Goal: Task Accomplishment & Management: Use online tool/utility

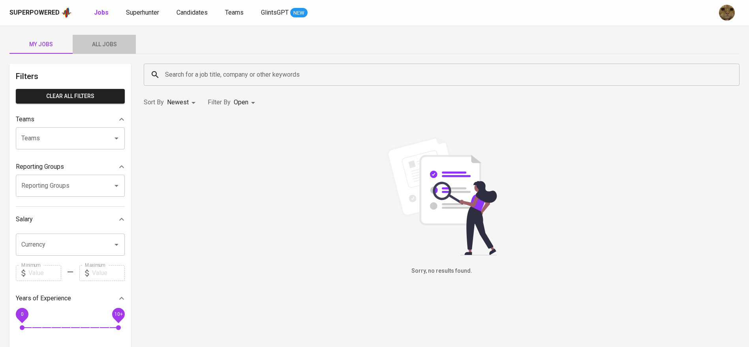
click at [109, 51] on button "All Jobs" at bounding box center [104, 44] width 63 height 19
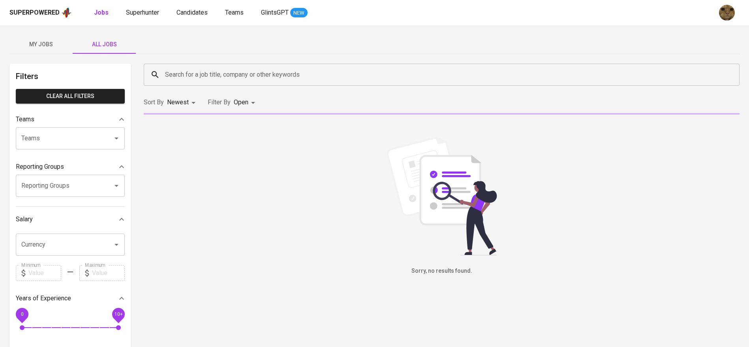
click at [195, 71] on input "Search for a job title, company or other keywords" at bounding box center [443, 74] width 561 height 15
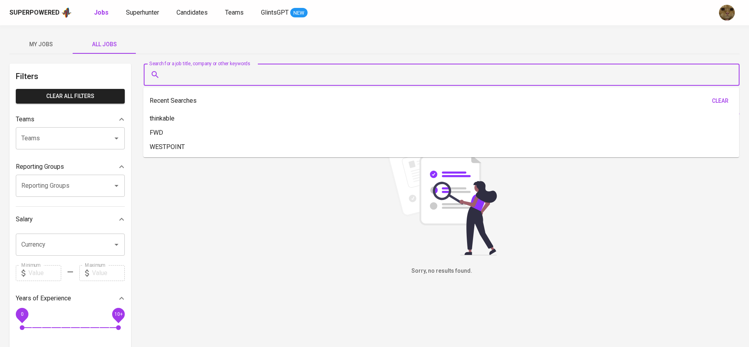
type input "r"
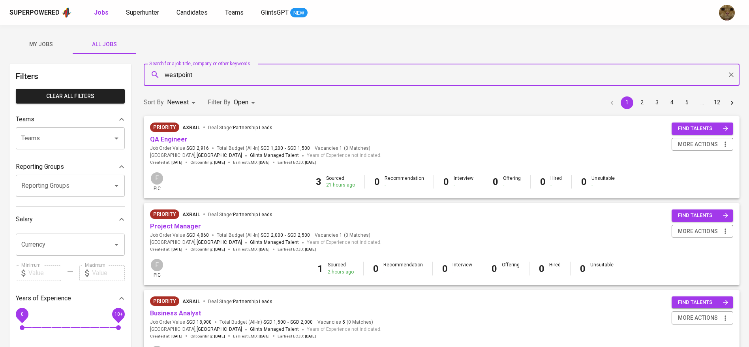
type input "westpoint"
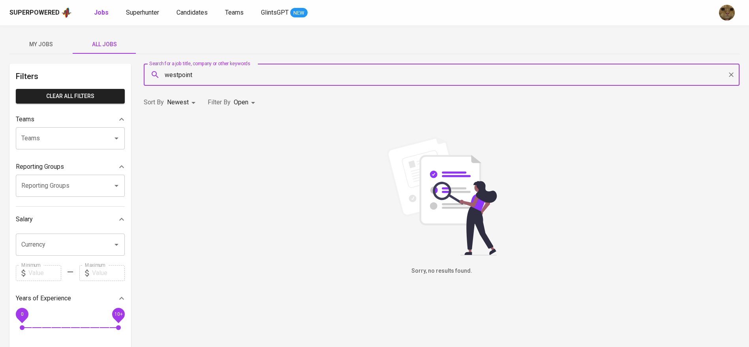
click at [250, 97] on body "Superpowered Jobs Superhunter Candidates Teams GlintsGPT NEW My Jobs All Jobs F…" at bounding box center [374, 269] width 749 height 539
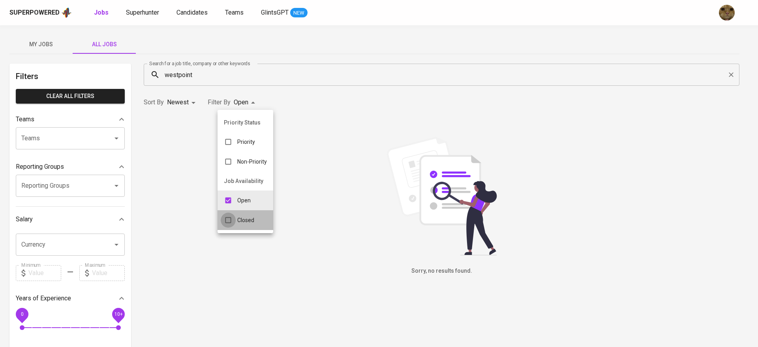
click at [227, 217] on input "checkbox" at bounding box center [228, 219] width 15 height 15
checkbox input "true"
type input "OPEN,CLOSE"
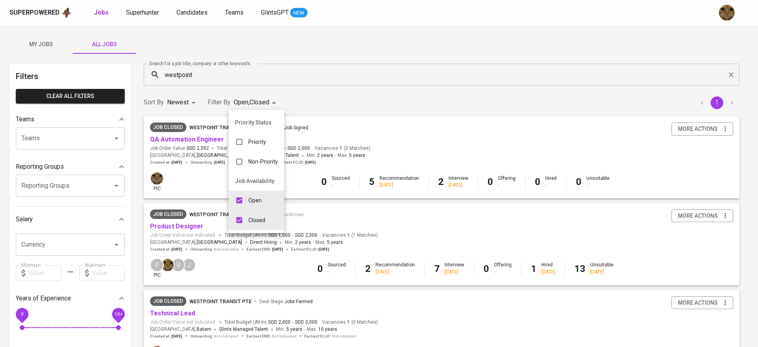
click at [320, 104] on div at bounding box center [379, 173] width 758 height 347
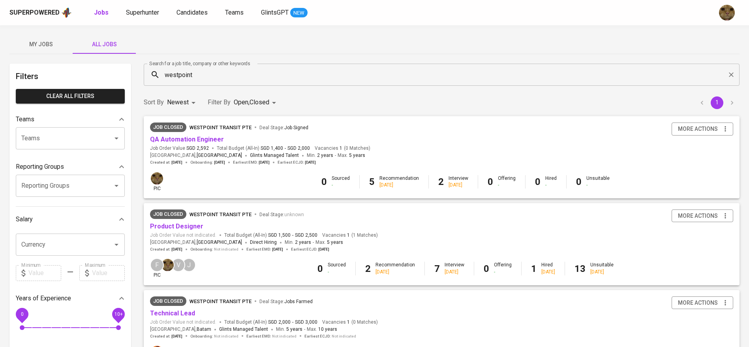
click at [229, 127] on span "Westpoint Transit Pte" at bounding box center [221, 127] width 62 height 6
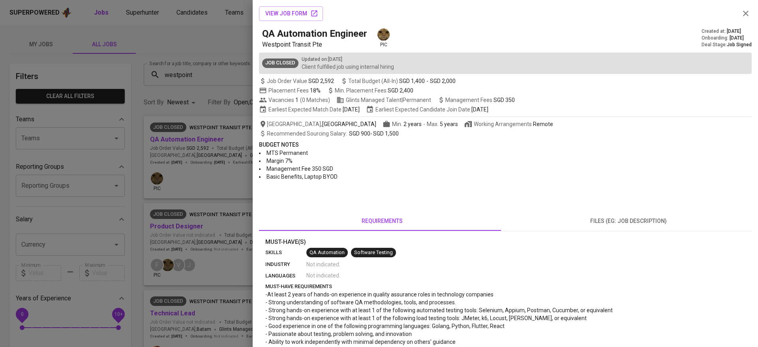
click at [218, 137] on div at bounding box center [379, 173] width 758 height 347
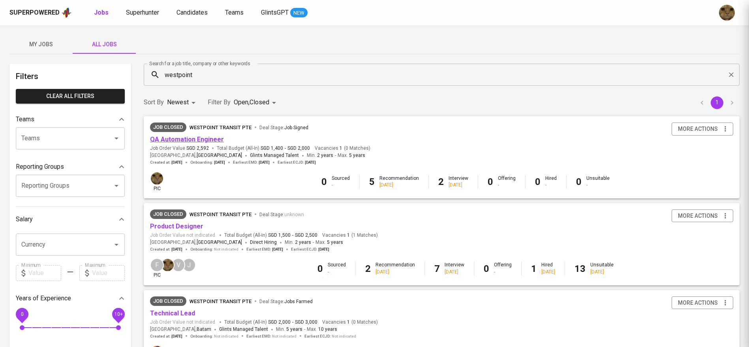
click at [187, 141] on link "QA Automation Engineer" at bounding box center [187, 139] width 74 height 8
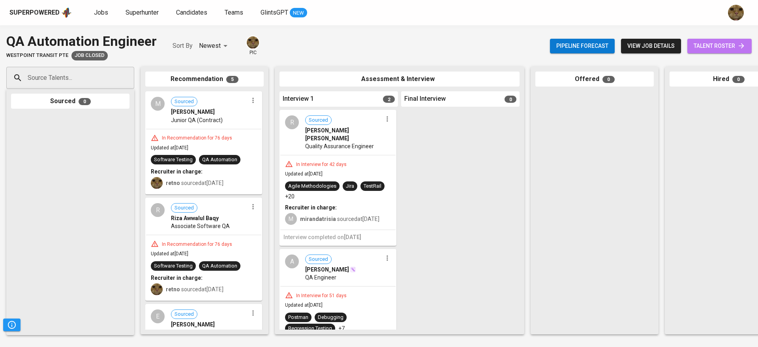
click at [716, 46] on span "talent roster" at bounding box center [720, 46] width 52 height 10
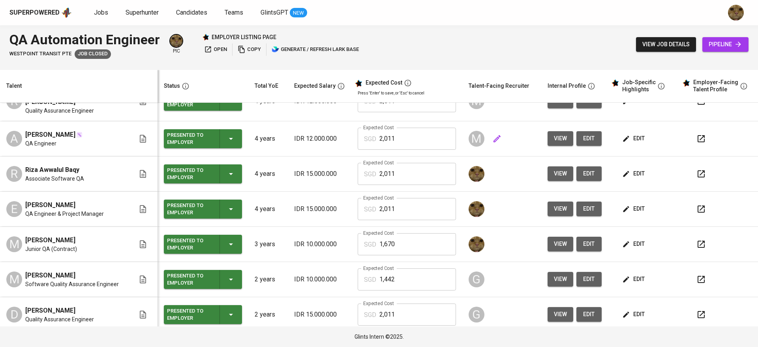
scroll to position [57, 0]
click at [696, 170] on icon "button" at bounding box center [700, 173] width 9 height 9
click at [555, 168] on span "view" at bounding box center [560, 173] width 13 height 10
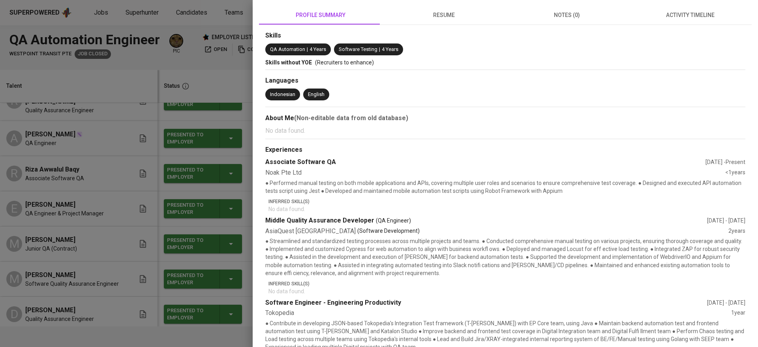
scroll to position [0, 0]
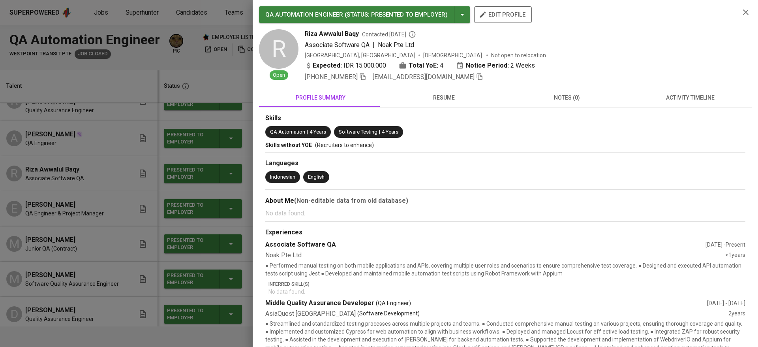
click at [452, 88] on button "resume" at bounding box center [443, 97] width 123 height 19
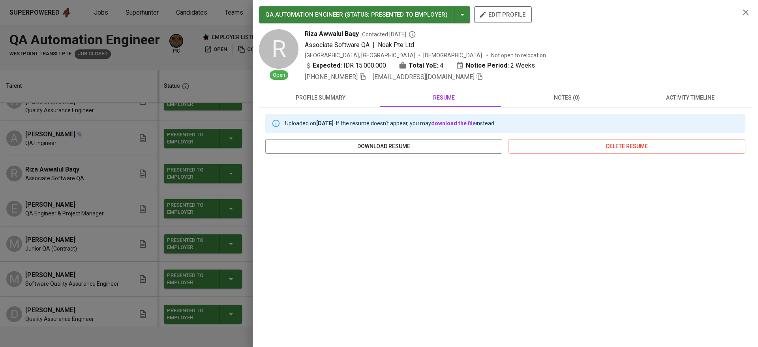
click at [335, 101] on span "profile summary" at bounding box center [321, 98] width 114 height 10
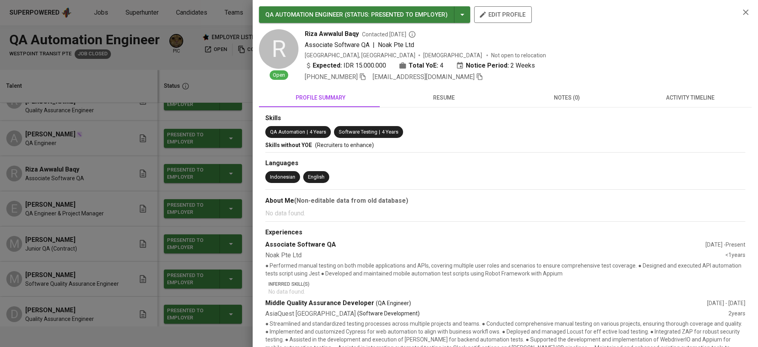
click at [690, 103] on button "activity timeline" at bounding box center [690, 97] width 123 height 19
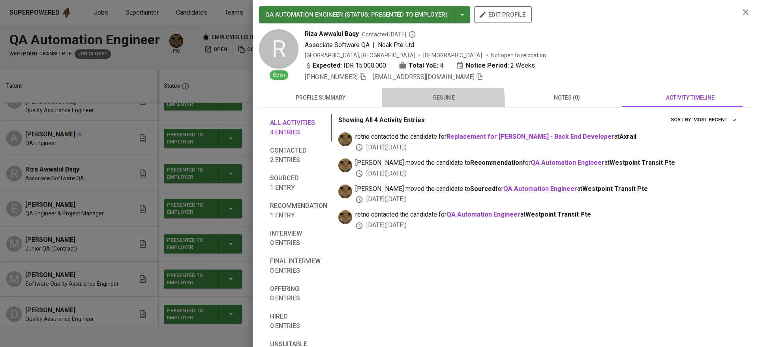
click at [435, 102] on span "resume" at bounding box center [444, 98] width 114 height 10
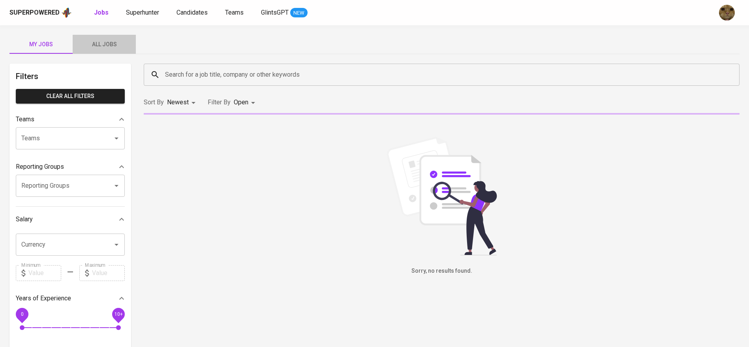
click at [91, 38] on button "All Jobs" at bounding box center [104, 44] width 63 height 19
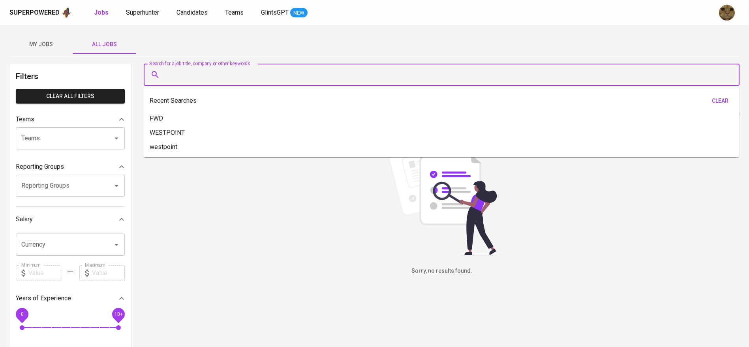
click at [205, 69] on input "Search for a job title, company or other keywords" at bounding box center [443, 74] width 561 height 15
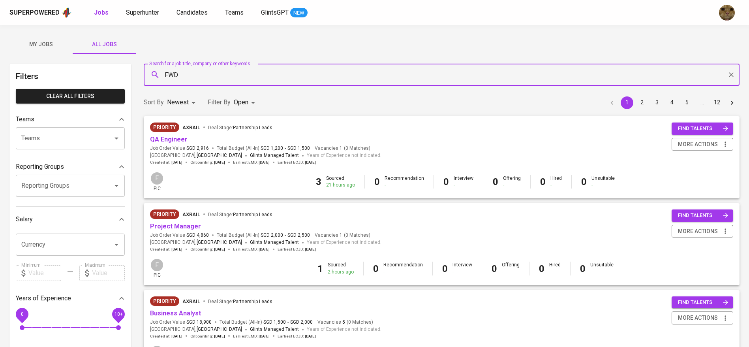
type input "FWD"
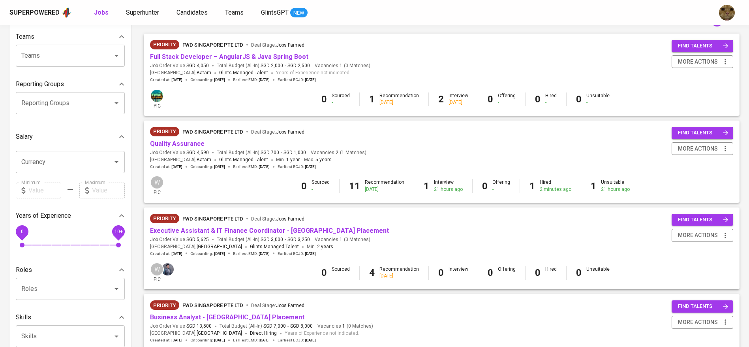
scroll to position [88, 0]
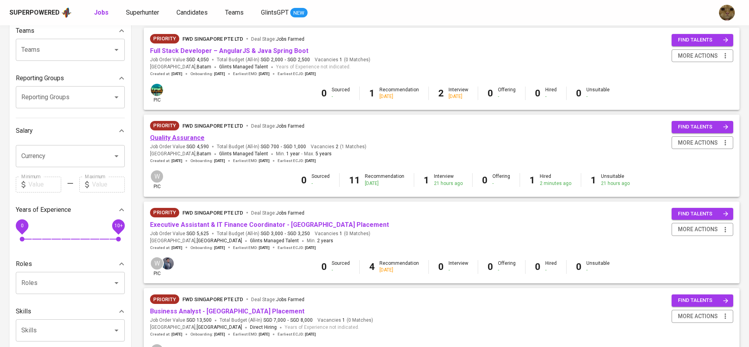
click at [159, 140] on link "Quality Assurance" at bounding box center [177, 138] width 54 height 8
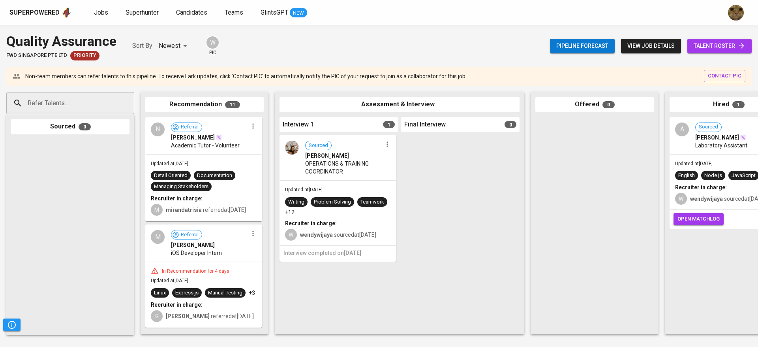
click at [746, 40] on link "talent roster" at bounding box center [719, 46] width 64 height 15
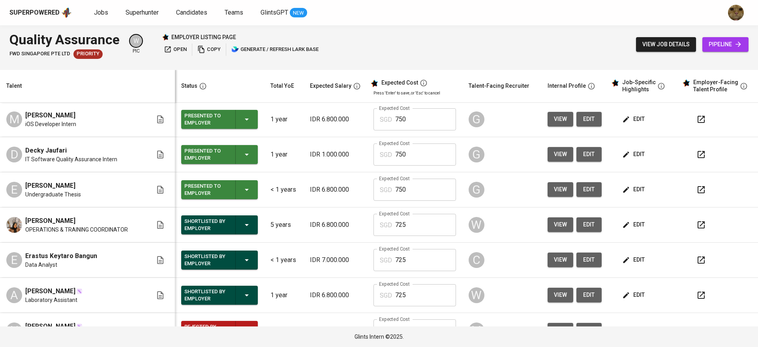
scroll to position [250, 0]
click at [696, 259] on icon "button" at bounding box center [700, 259] width 9 height 9
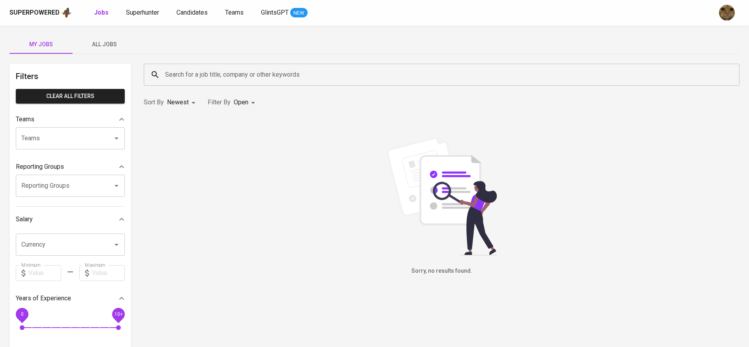
click at [520, 346] on div "Search for a job title, company or other keywords Search for a job title, compa…" at bounding box center [442, 286] width 596 height 445
click at [187, 15] on span "Candidates" at bounding box center [191, 13] width 31 height 8
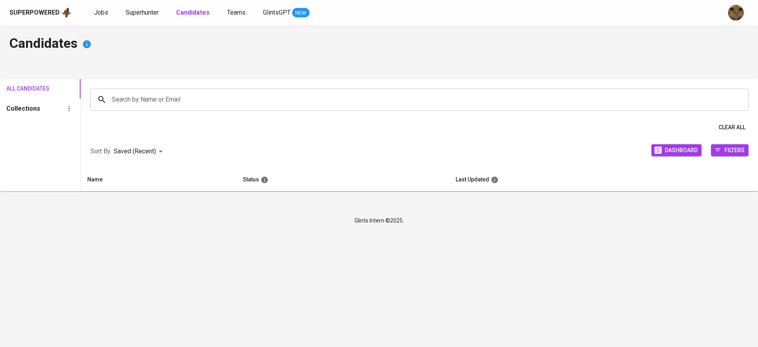
click at [156, 98] on input "Search by Name or Email" at bounding box center [421, 99] width 623 height 15
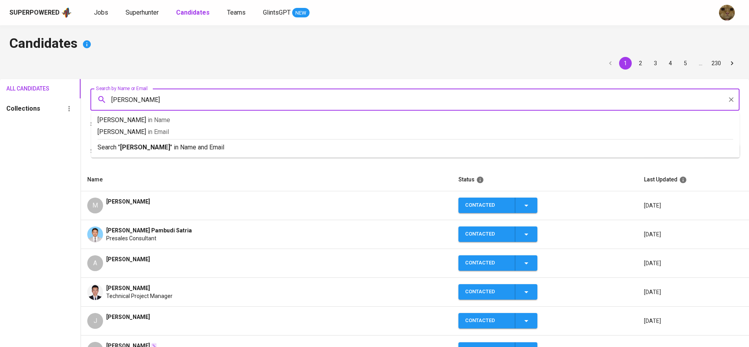
type input "leon"
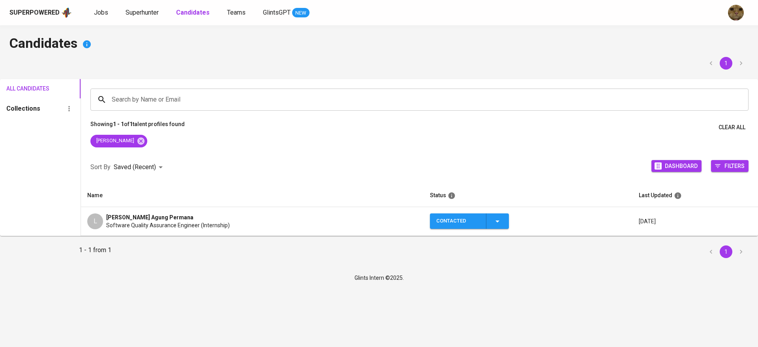
click at [129, 225] on span "Software Quality Assurance Engineer (Internship)" at bounding box center [168, 225] width 124 height 8
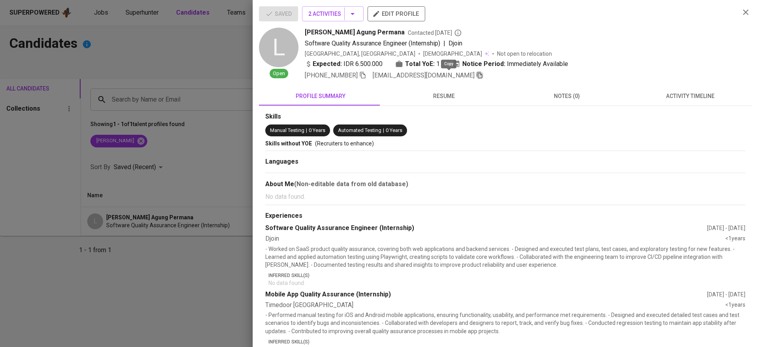
click at [476, 73] on icon "button" at bounding box center [479, 74] width 7 height 7
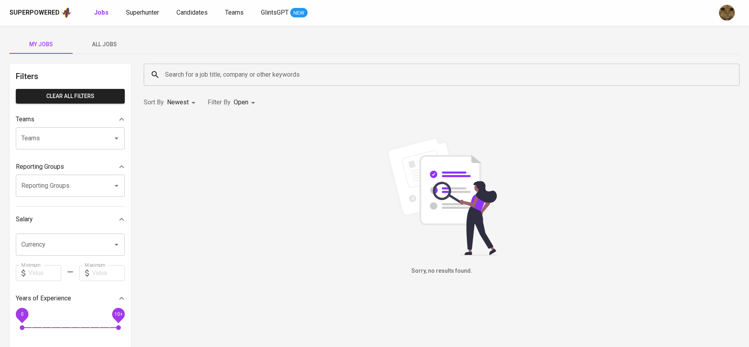
click at [89, 49] on button "All Jobs" at bounding box center [104, 44] width 63 height 19
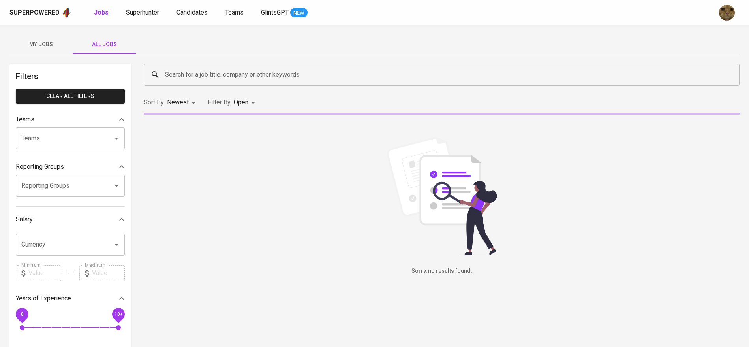
click at [206, 83] on div "Search for a job title, company or other keywords" at bounding box center [442, 75] width 596 height 22
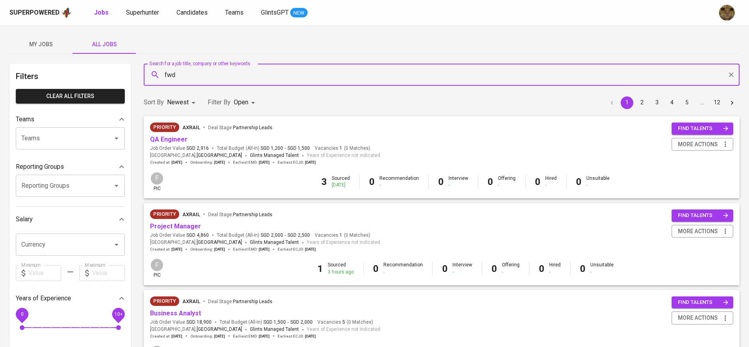
type input "fwd"
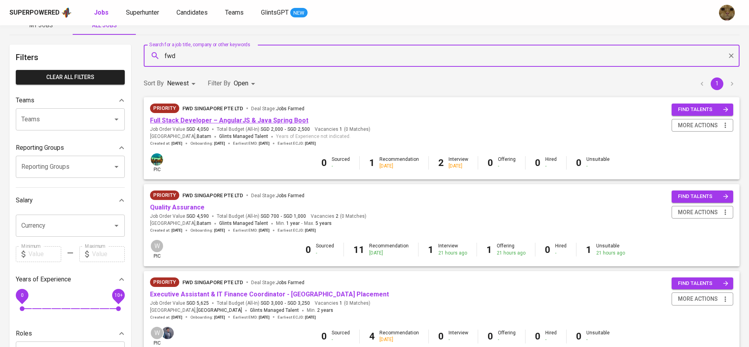
scroll to position [20, 0]
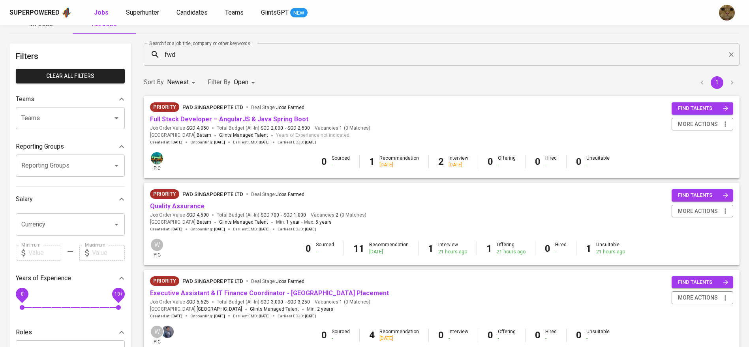
click at [168, 208] on link "Quality Assurance" at bounding box center [177, 206] width 54 height 8
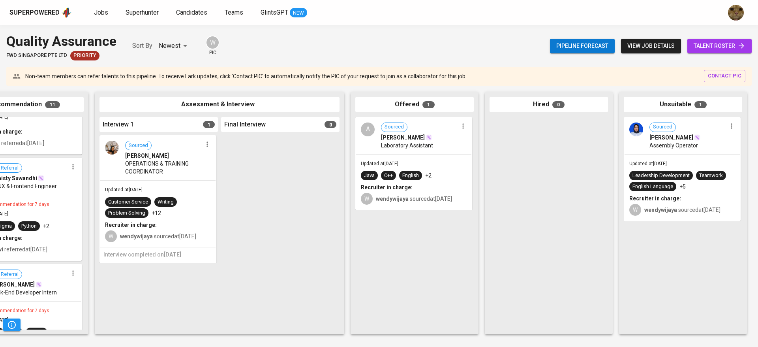
scroll to position [0, 182]
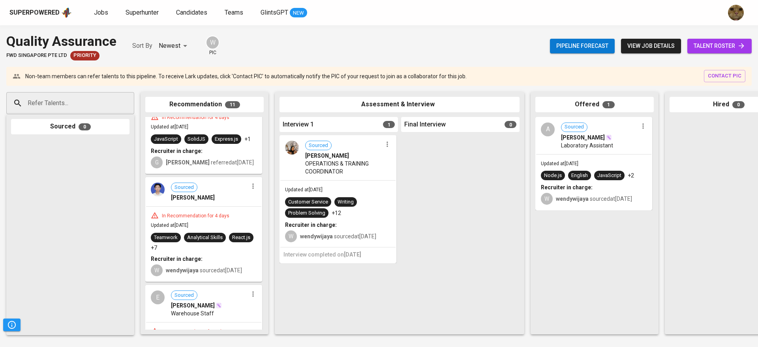
scroll to position [387, 0]
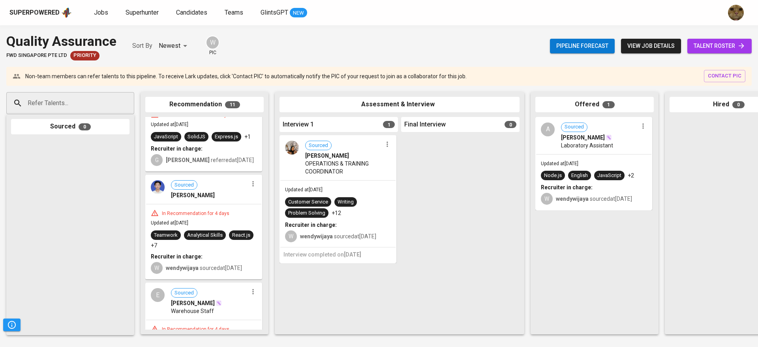
click at [699, 48] on span "talent roster" at bounding box center [720, 46] width 52 height 10
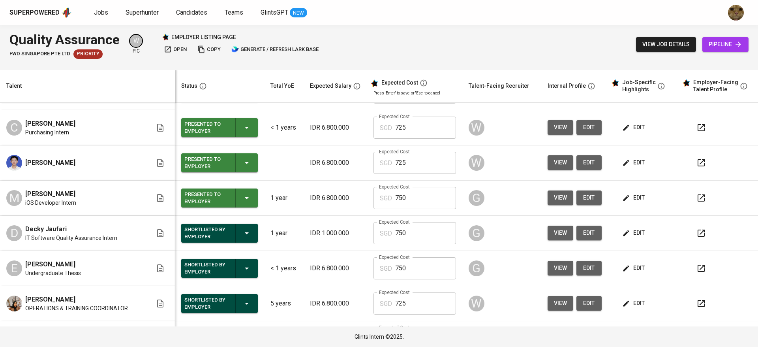
scroll to position [168, 0]
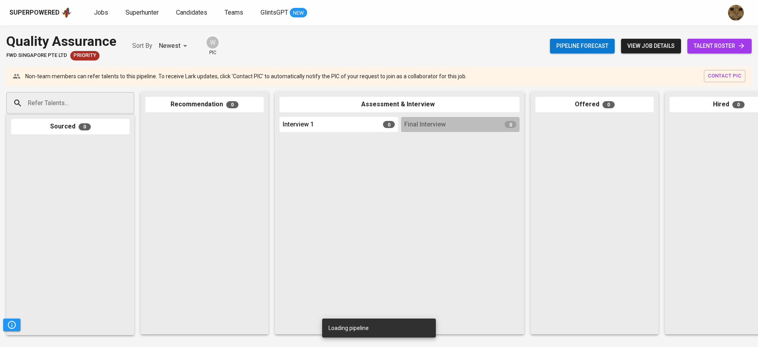
click at [71, 111] on div "Refer Talents..." at bounding box center [70, 103] width 128 height 22
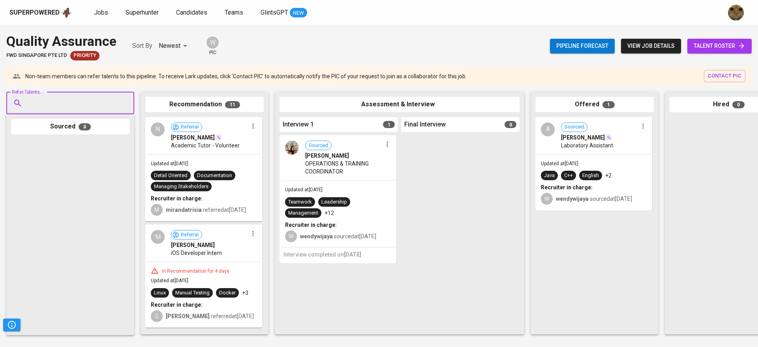
paste input "[EMAIL_ADDRESS][DOMAIN_NAME]"
type input "[EMAIL_ADDRESS][DOMAIN_NAME]"
click at [51, 130] on span "Software Quality Assurance Engineer (Internship)" at bounding box center [87, 133] width 108 height 8
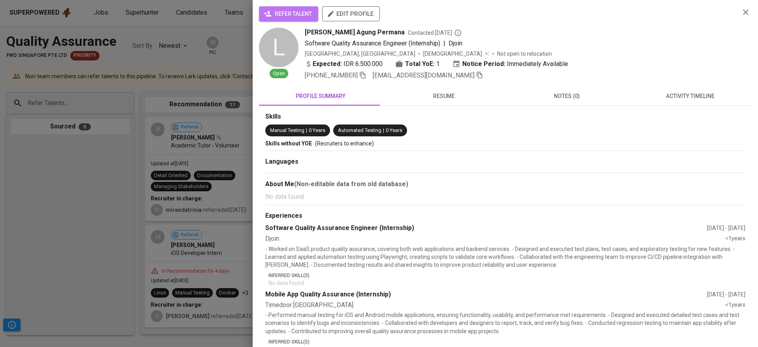
click at [272, 17] on span "refer talent" at bounding box center [288, 14] width 47 height 10
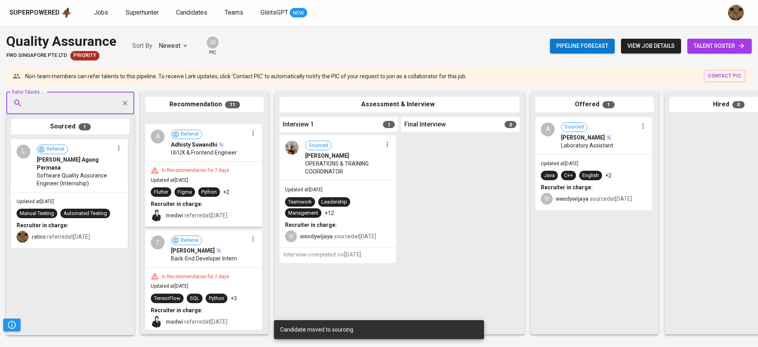
scroll to position [1023, 0]
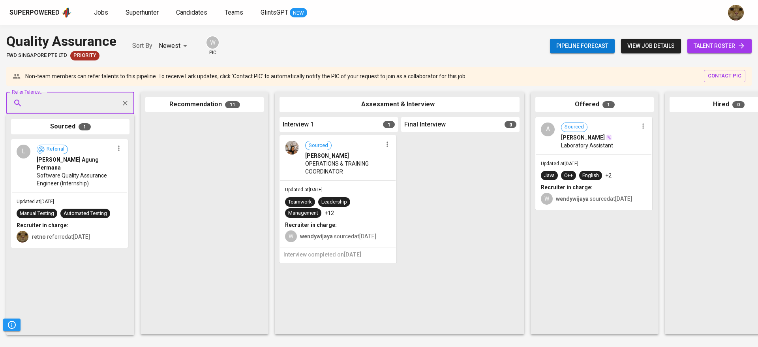
scroll to position [1023, 0]
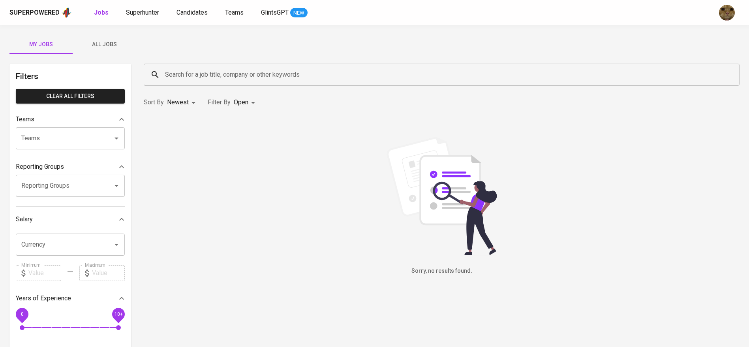
click at [109, 38] on button "All Jobs" at bounding box center [104, 44] width 63 height 19
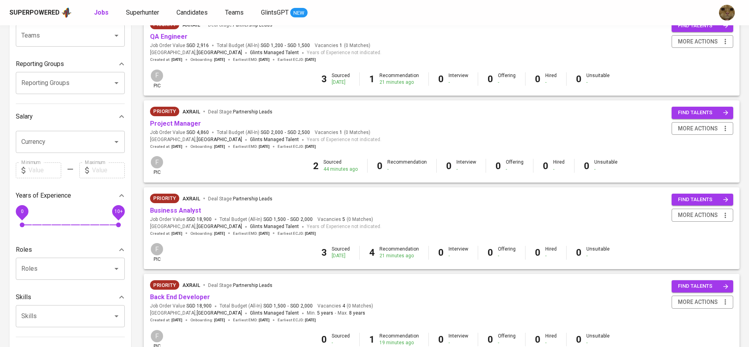
scroll to position [104, 0]
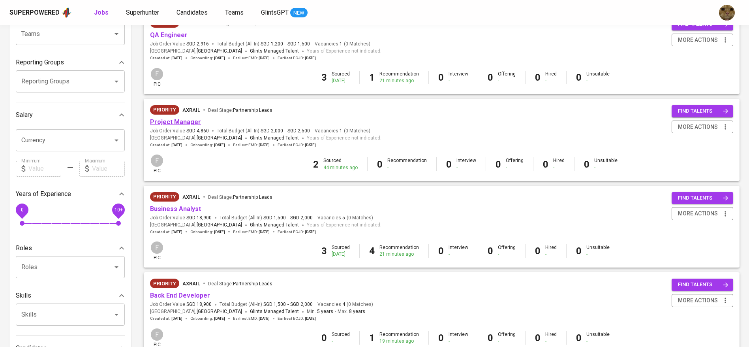
click at [186, 121] on link "Project Manager" at bounding box center [175, 122] width 51 height 8
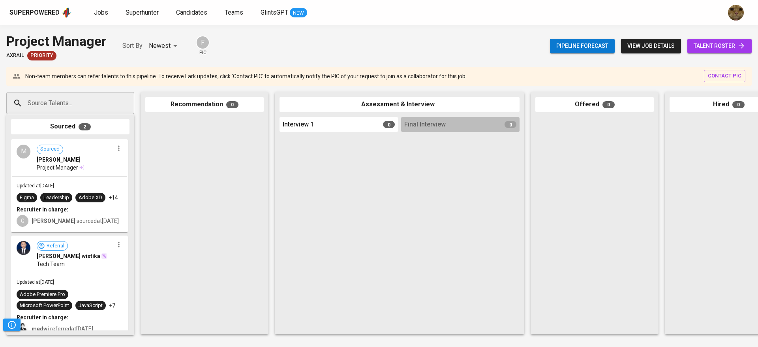
scroll to position [18, 0]
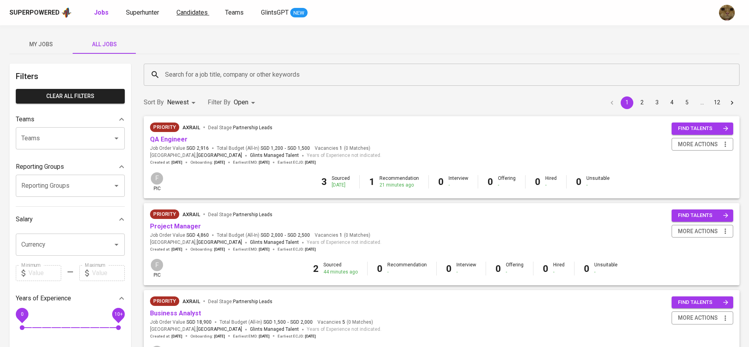
click at [198, 13] on span "Candidates" at bounding box center [191, 13] width 31 height 8
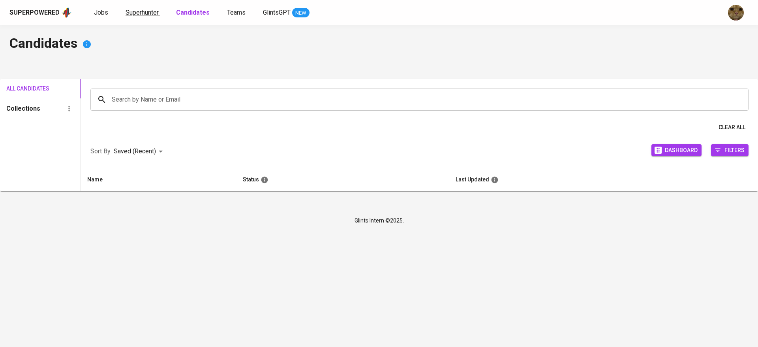
click at [146, 11] on span "Superhunter" at bounding box center [142, 13] width 33 height 8
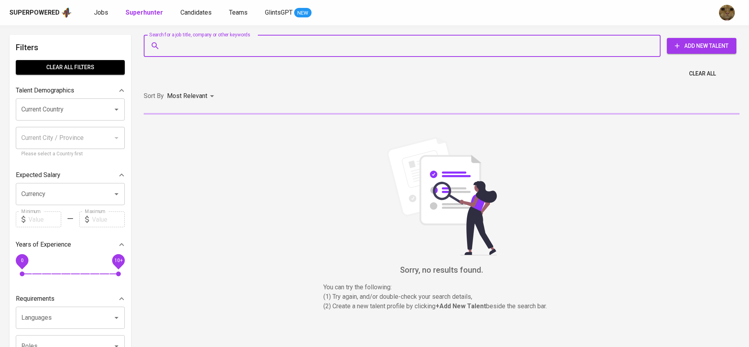
click at [192, 49] on input "Search for a job title, company or other keywords" at bounding box center [404, 45] width 482 height 15
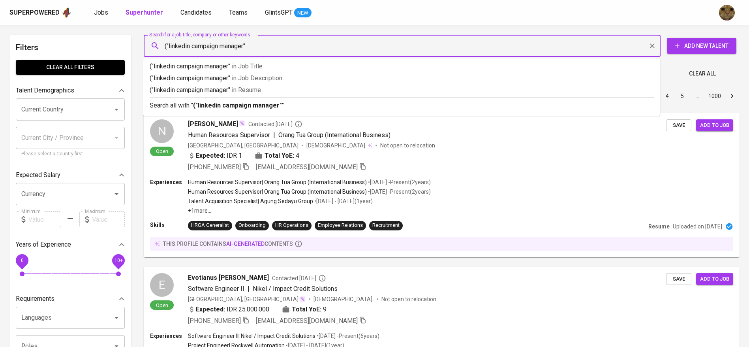
type input "("linkedin campaign manager")"
click at [203, 112] on li "Search all with " ("linkedin campaign manager") "" at bounding box center [401, 104] width 517 height 15
click at [84, 113] on input "Current Country" at bounding box center [59, 109] width 80 height 15
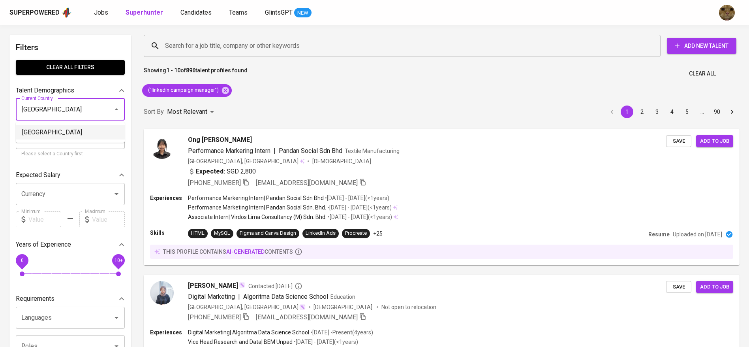
click at [47, 130] on li "[GEOGRAPHIC_DATA]" at bounding box center [70, 132] width 109 height 14
click at [44, 130] on input "Current City / Province" at bounding box center [64, 137] width 90 height 15
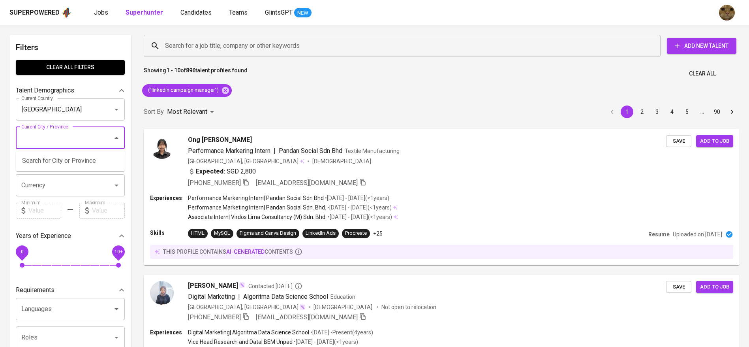
type input "[GEOGRAPHIC_DATA]"
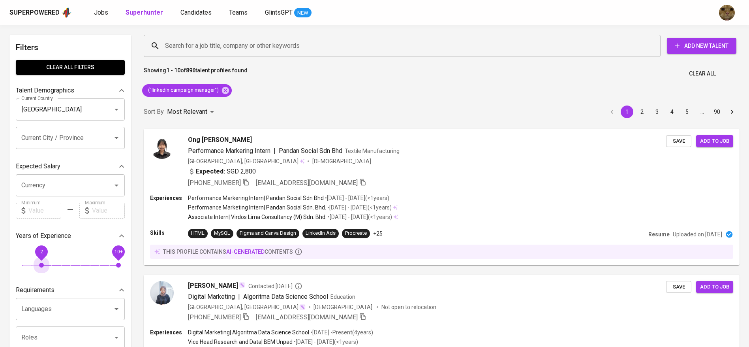
drag, startPoint x: 19, startPoint y: 255, endPoint x: 99, endPoint y: 259, distance: 80.6
click at [44, 263] on span "2" at bounding box center [41, 265] width 5 height 5
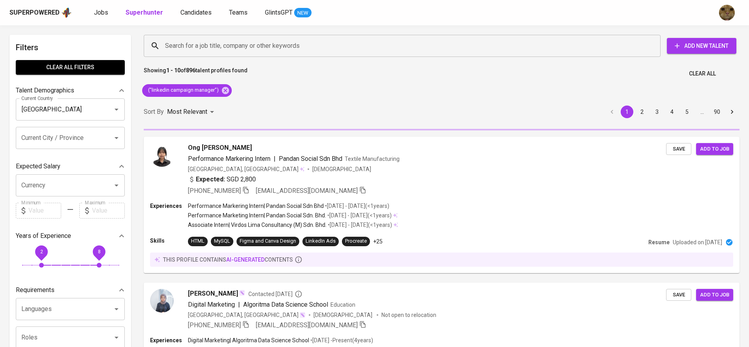
drag, startPoint x: 110, startPoint y: 256, endPoint x: 90, endPoint y: 256, distance: 20.1
click at [90, 256] on span "8" at bounding box center [99, 251] width 18 height 18
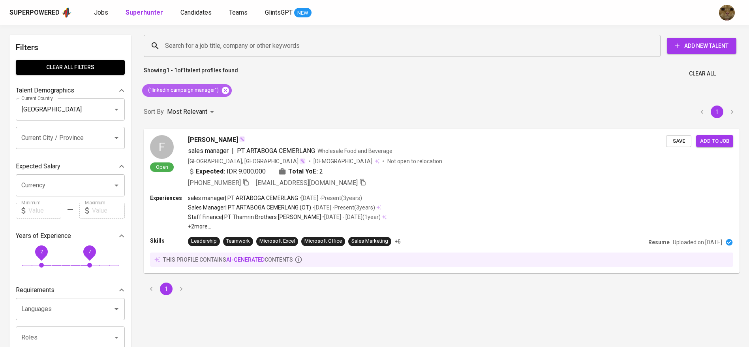
click at [229, 90] on icon at bounding box center [225, 90] width 9 height 9
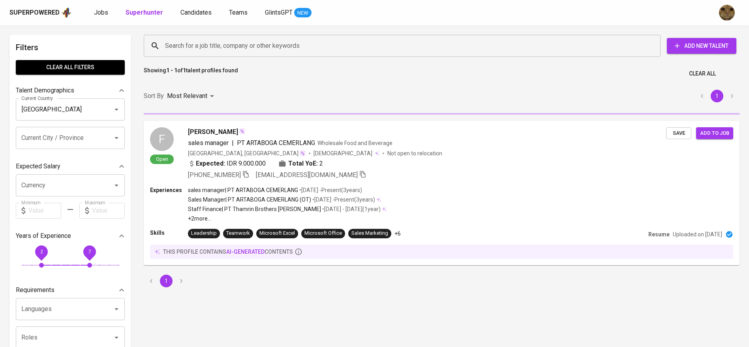
click at [211, 49] on input "Search for a job title, company or other keywords" at bounding box center [404, 45] width 482 height 15
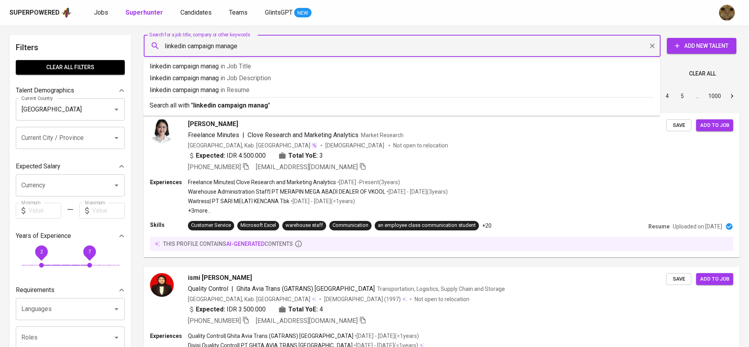
type input "linkedin campaign manager"
click at [205, 108] on b "linkedin campaign manager" at bounding box center [234, 105] width 82 height 8
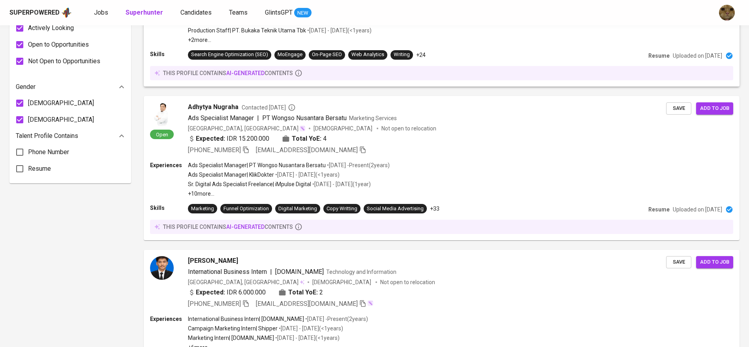
scroll to position [494, 0]
click at [370, 175] on div "Ads Specialist Manager | KlikDokter • Jul 2022 - Apr 2023 ( <1 years )" at bounding box center [288, 174] width 203 height 8
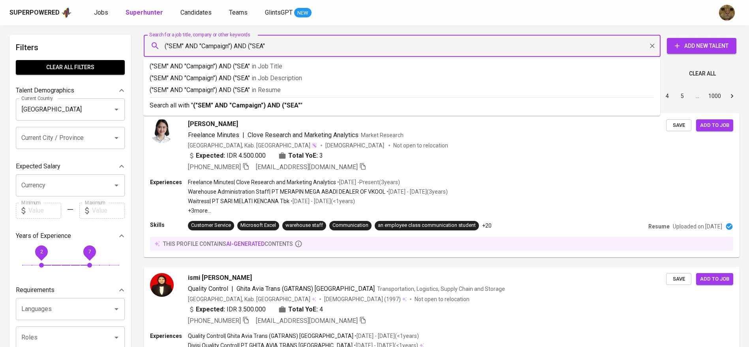
type input "("SEM" AND "Campaign") AND ("SEA")"
click at [188, 110] on p "Search all with " ("SEM" AND "Campaign") AND ("SEA") "" at bounding box center [402, 105] width 504 height 9
click at [197, 101] on p "Most Relevant" at bounding box center [187, 95] width 40 height 9
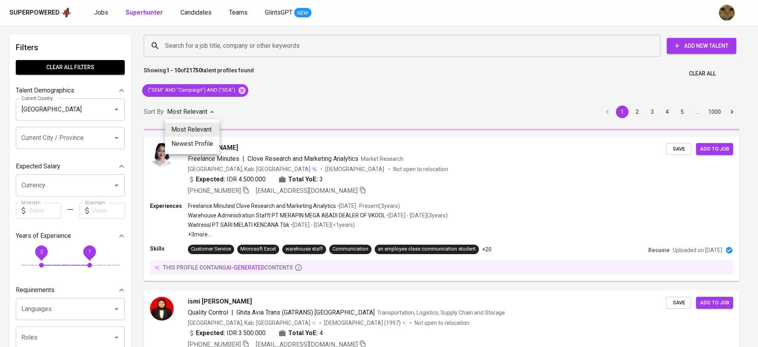
click at [370, 103] on div at bounding box center [379, 173] width 758 height 347
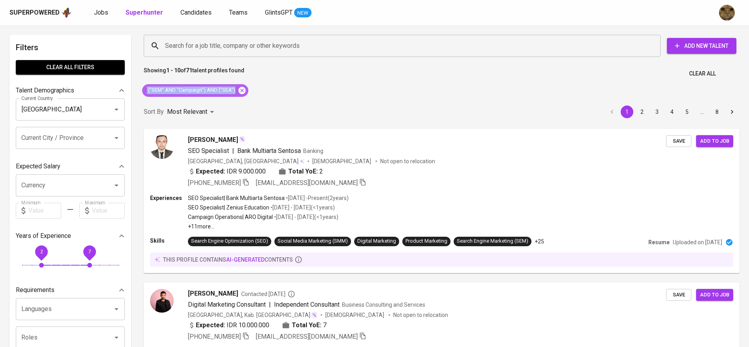
drag, startPoint x: 145, startPoint y: 89, endPoint x: 238, endPoint y: 88, distance: 93.2
click at [238, 88] on div "("SEM" AND "Campaign") AND ("SEA")" at bounding box center [195, 90] width 106 height 13
copy div "("SEM" AND "Campaign") AND ("SEA")"
click at [242, 88] on icon at bounding box center [241, 89] width 7 height 7
click at [200, 32] on div "Search for a job title, company or other keywords Search for a job title, compa…" at bounding box center [439, 45] width 605 height 35
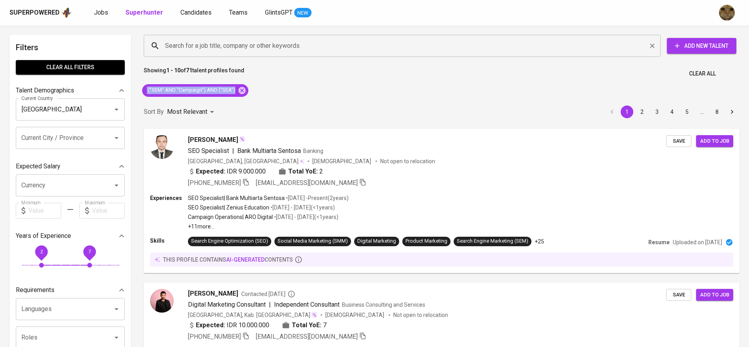
click at [184, 46] on input "Search for a job title, company or other keywords" at bounding box center [404, 45] width 482 height 15
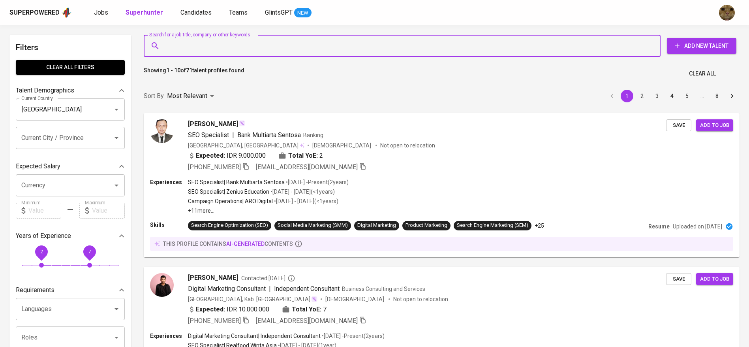
paste input "("SEM" AND "Campaign") AND ("SEA")"
click at [216, 47] on input "("SEM" AND "Campaign") AND ("SEA")" at bounding box center [404, 45] width 482 height 15
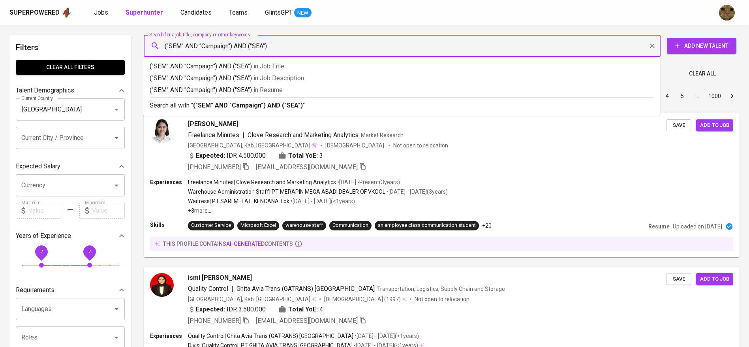
click at [278, 46] on input "("SEM" AND "Campaign") AND ("SEA")" at bounding box center [404, 45] width 482 height 15
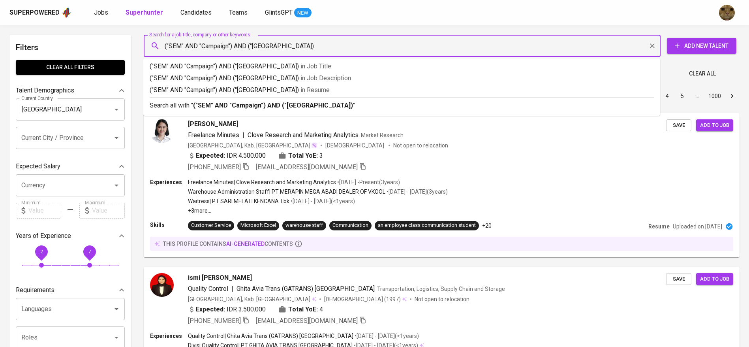
type input "("SEM" AND "Campaign") AND ("[GEOGRAPHIC_DATA])""
click at [230, 92] on p "("SEM" AND "Campaign") AND ("[GEOGRAPHIC_DATA])" in Resume" at bounding box center [402, 89] width 504 height 9
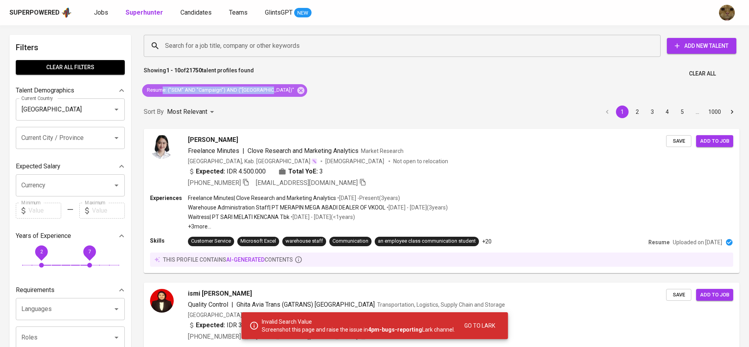
copy span "e : ("SEM" AND "Campaign") AND ("[GEOGRAPHIC_DATA])""
drag, startPoint x: 163, startPoint y: 91, endPoint x: 273, endPoint y: 98, distance: 109.6
click at [273, 98] on div "Resume : ("SEM" AND "Campaign") AND ("[GEOGRAPHIC_DATA])"" at bounding box center [224, 90] width 171 height 19
click at [297, 88] on icon at bounding box center [300, 89] width 7 height 7
click at [242, 57] on div "Search for a job title, company or other keywords Search for a job title, compa…" at bounding box center [440, 45] width 596 height 25
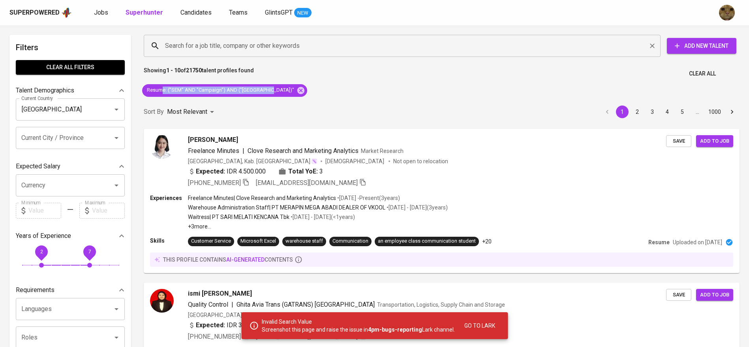
click at [235, 52] on input "Search for a job title, company or other keywords" at bounding box center [404, 45] width 482 height 15
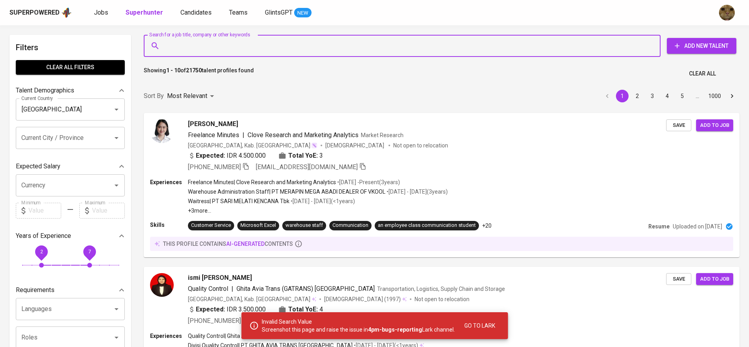
paste input "e: ("SEM" AND "Campaign") AND ("[GEOGRAPHIC_DATA])""
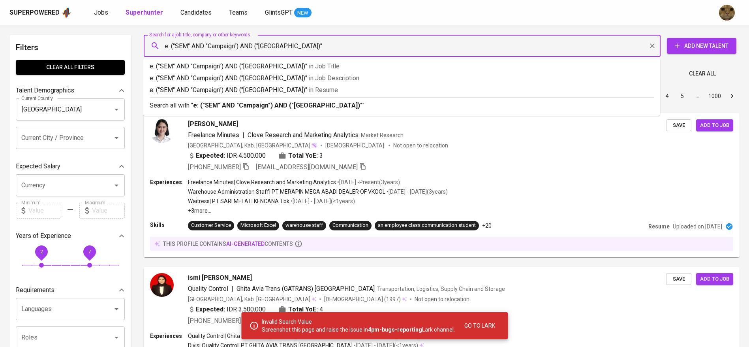
click at [164, 46] on input "e: ("SEM" AND "Campaign") AND ("[GEOGRAPHIC_DATA])"" at bounding box center [404, 45] width 482 height 15
click at [167, 46] on input "e: ("SEM" AND "Campaign") AND ("[GEOGRAPHIC_DATA])"" at bounding box center [404, 45] width 482 height 15
click at [186, 47] on input "("SEM" AND "Campaign") AND ("[GEOGRAPHIC_DATA])"" at bounding box center [404, 45] width 482 height 15
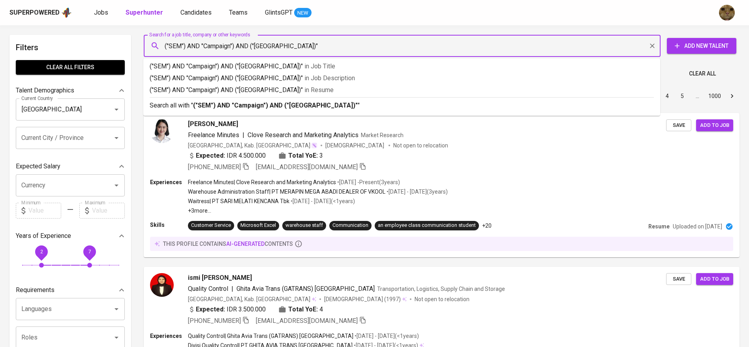
click at [200, 47] on input "("SEM") AND "Campaign") AND ("[GEOGRAPHIC_DATA])"" at bounding box center [404, 45] width 482 height 15
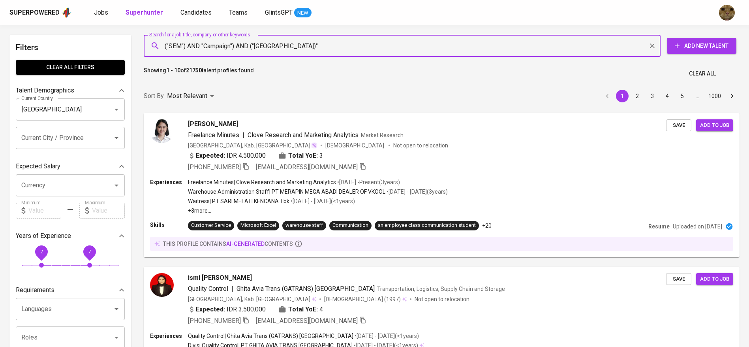
type input "("SEM") AND ("Campaign") AND ("[GEOGRAPHIC_DATA])""
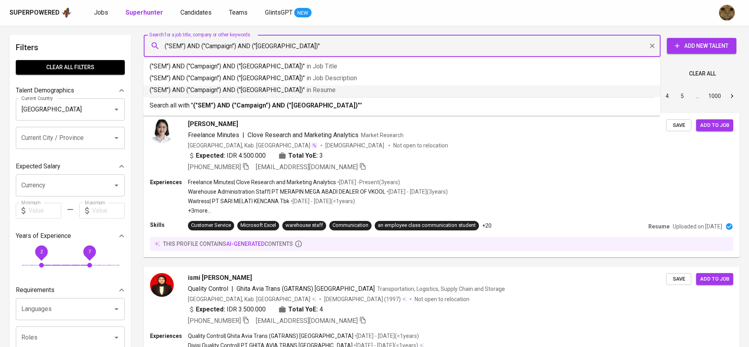
click at [259, 89] on p "("SEM") AND ("Campaign") AND ("[GEOGRAPHIC_DATA])" in Resume" at bounding box center [402, 89] width 504 height 9
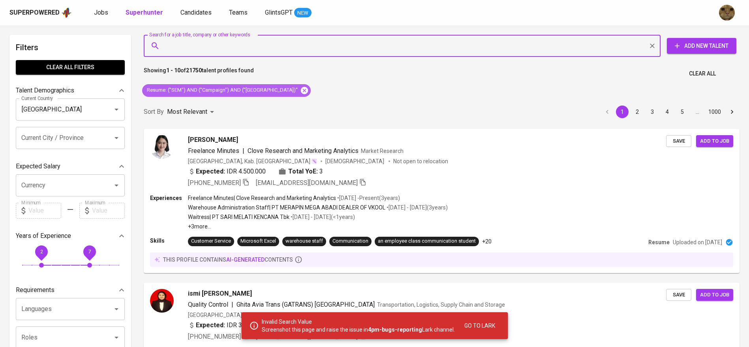
click at [300, 94] on icon at bounding box center [304, 90] width 9 height 9
click at [221, 50] on input "Search for a job title, company or other keywords" at bounding box center [404, 45] width 482 height 15
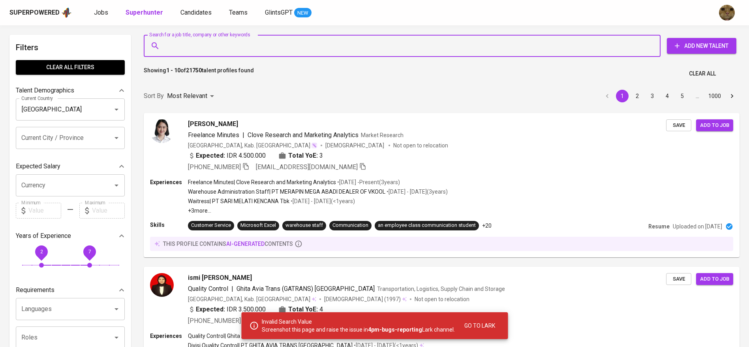
click at [203, 49] on input "Search for a job title, company or other keywords" at bounding box center [404, 45] width 482 height 15
type input "SEM"
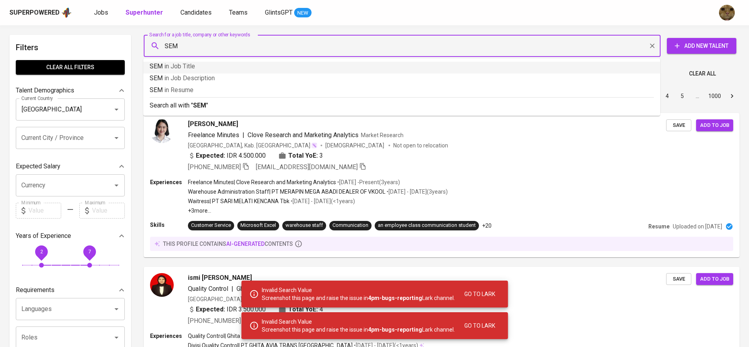
click at [178, 68] on span "in Job Title" at bounding box center [179, 66] width 31 height 8
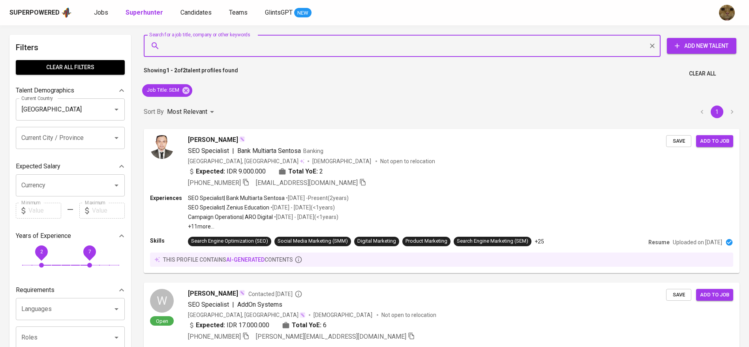
click at [180, 81] on div "Job Title : SEM" at bounding box center [167, 90] width 56 height 19
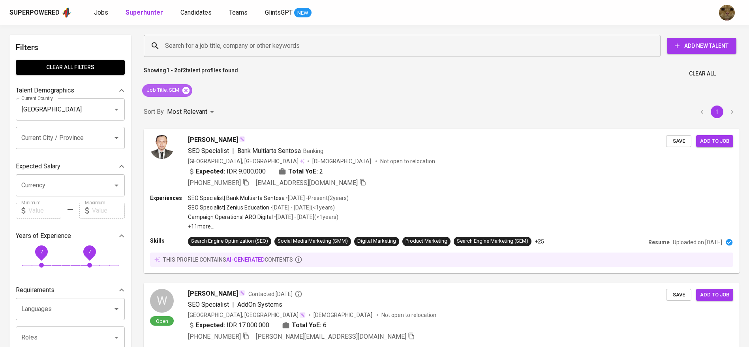
click at [185, 90] on icon at bounding box center [185, 89] width 7 height 7
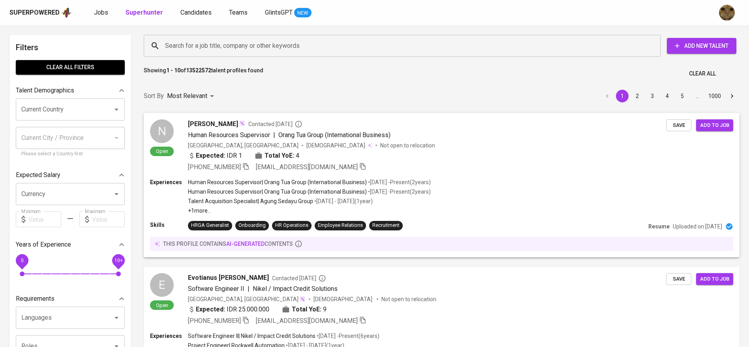
scroll to position [46, 0]
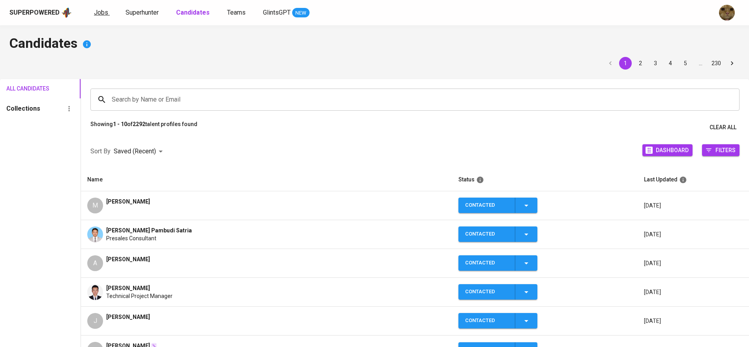
click at [107, 13] on link "Jobs" at bounding box center [102, 13] width 16 height 10
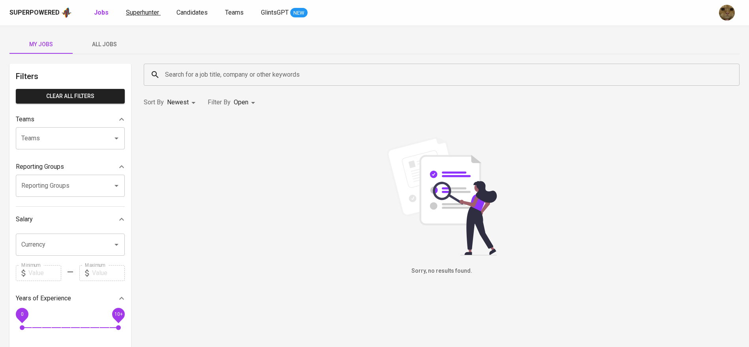
click at [140, 15] on span "Superhunter" at bounding box center [142, 13] width 33 height 8
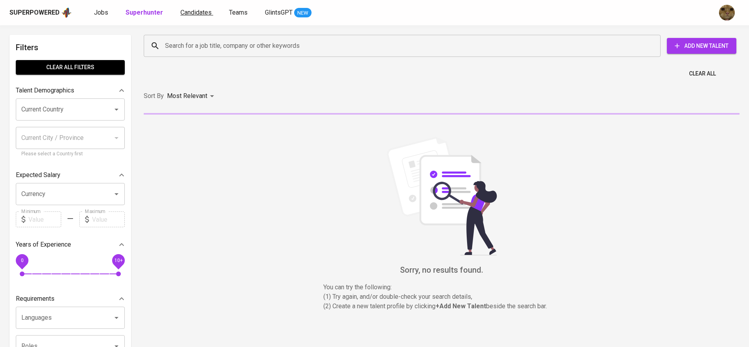
click at [204, 13] on span "Candidates" at bounding box center [195, 13] width 31 height 8
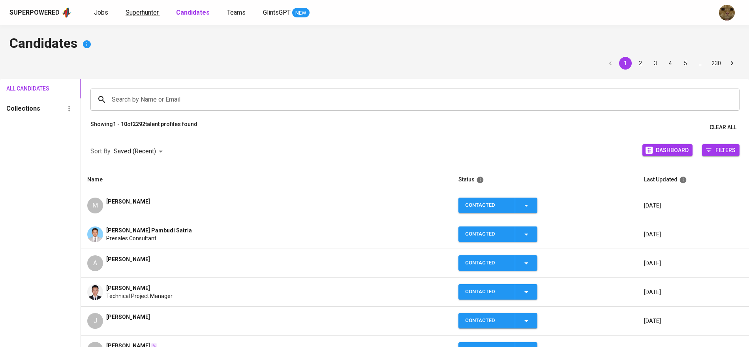
click at [150, 11] on span "Superhunter" at bounding box center [142, 13] width 33 height 8
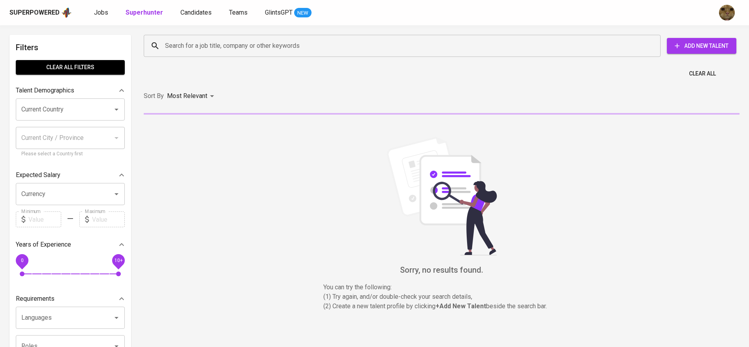
click at [196, 38] on input "Search for a job title, company or other keywords" at bounding box center [404, 45] width 482 height 15
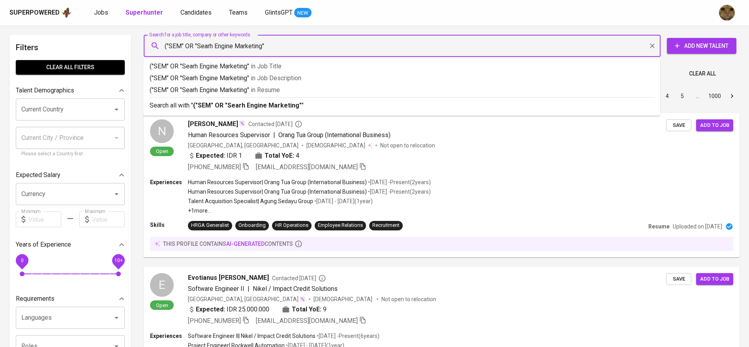
type input "("SEM" OR "Searh Engine Marketing")"
click at [75, 108] on input "Current Country" at bounding box center [59, 109] width 80 height 15
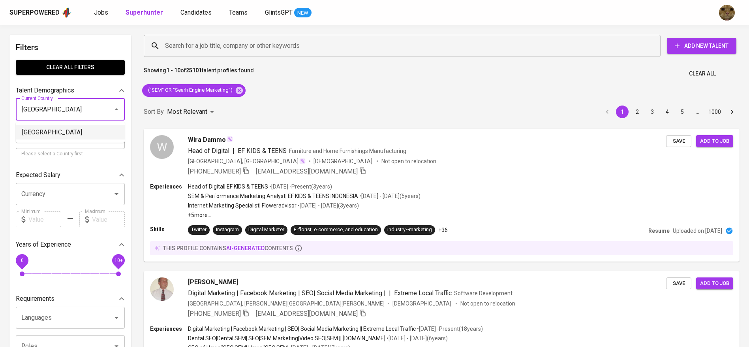
click at [34, 132] on li "[GEOGRAPHIC_DATA]" at bounding box center [70, 132] width 109 height 14
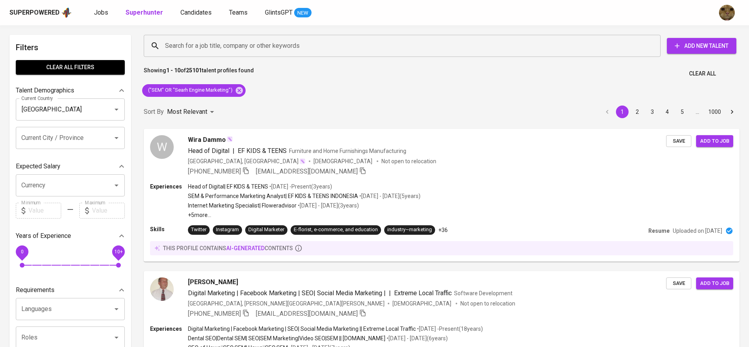
type input "[GEOGRAPHIC_DATA]"
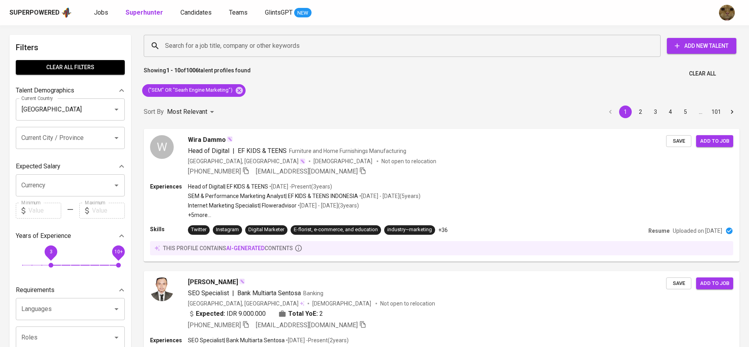
drag, startPoint x: 23, startPoint y: 254, endPoint x: 101, endPoint y: 270, distance: 79.4
click at [53, 263] on span "3" at bounding box center [51, 265] width 5 height 5
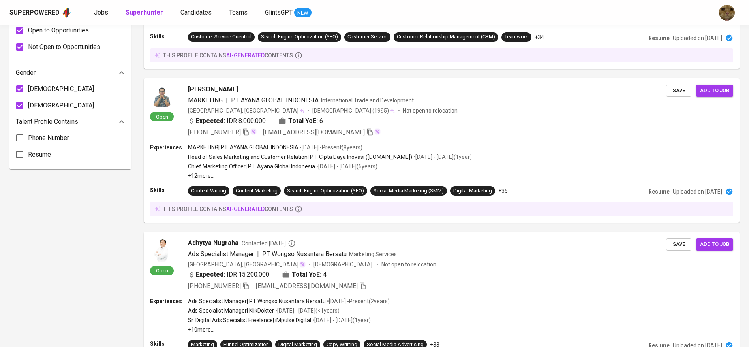
scroll to position [215, 0]
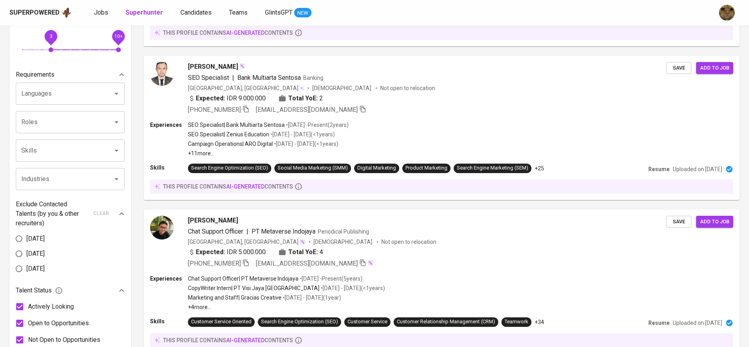
click at [56, 186] on input "Industries" at bounding box center [59, 178] width 80 height 15
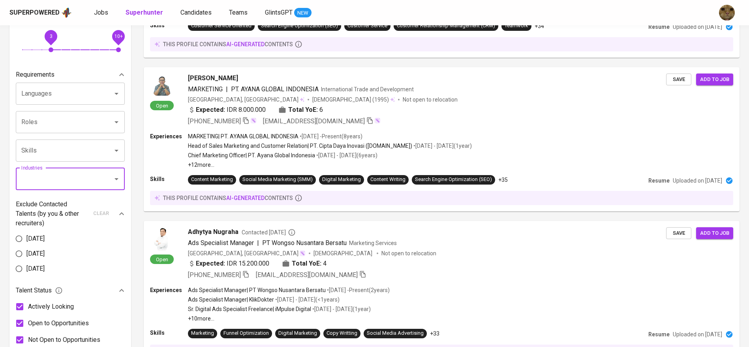
click at [43, 176] on input "Industries" at bounding box center [59, 178] width 80 height 15
click at [38, 204] on li "Marketing Services" at bounding box center [70, 202] width 109 height 14
type input "mark"
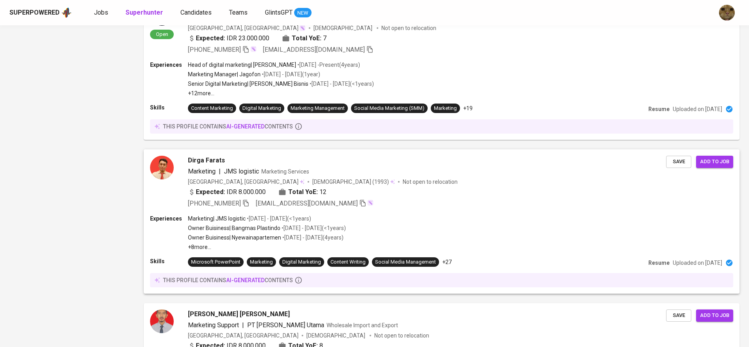
scroll to position [1340, 0]
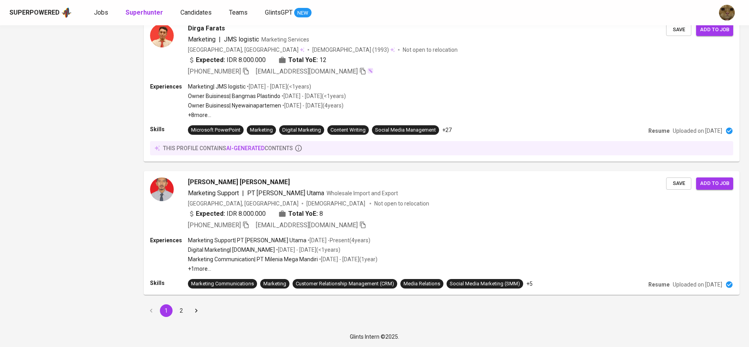
click at [178, 303] on div "1 2" at bounding box center [441, 310] width 605 height 22
click at [179, 306] on button "2" at bounding box center [181, 310] width 13 height 13
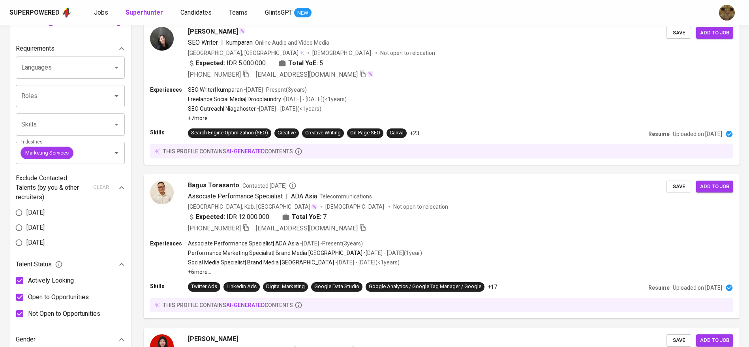
scroll to position [239, 0]
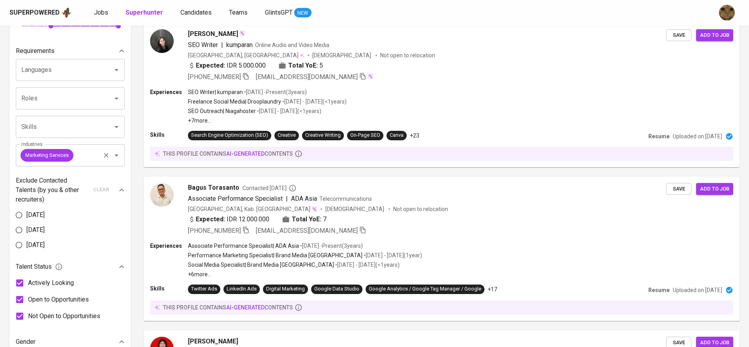
click at [104, 155] on icon "Clear" at bounding box center [106, 155] width 8 height 8
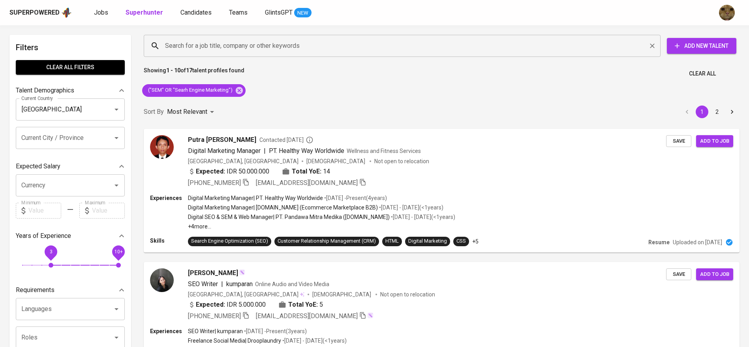
click at [219, 41] on input "Search for a job title, company or other keywords" at bounding box center [404, 45] width 482 height 15
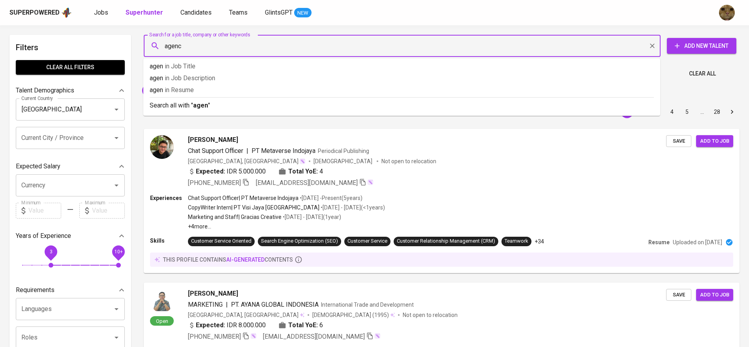
type input "agency"
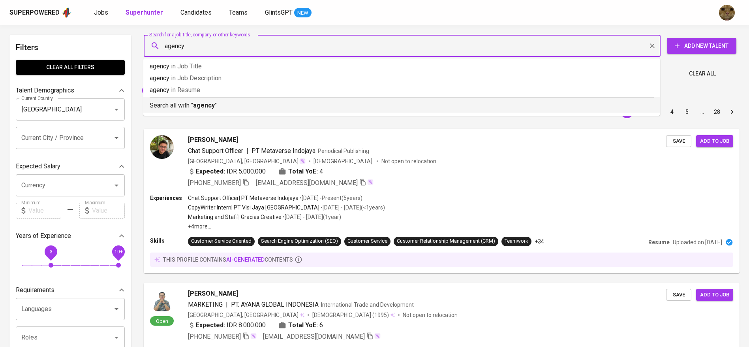
click at [167, 112] on li "Search all with " agency "" at bounding box center [401, 104] width 517 height 15
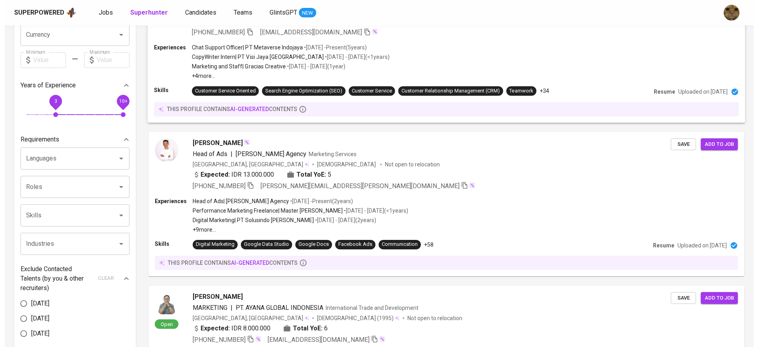
scroll to position [152, 0]
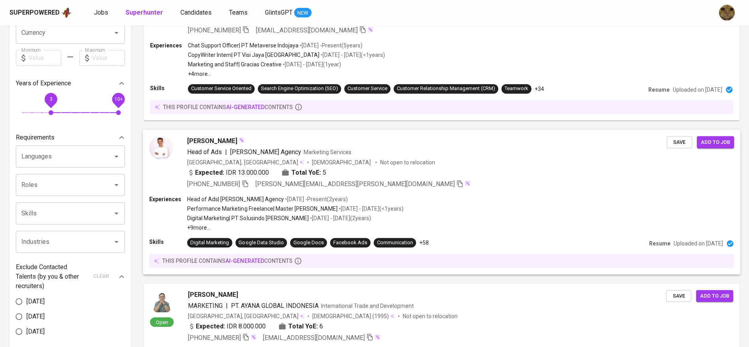
click at [443, 185] on div "[PHONE_NUMBER] [PERSON_NAME][EMAIL_ADDRESS][PERSON_NAME][DOMAIN_NAME]" at bounding box center [427, 183] width 480 height 9
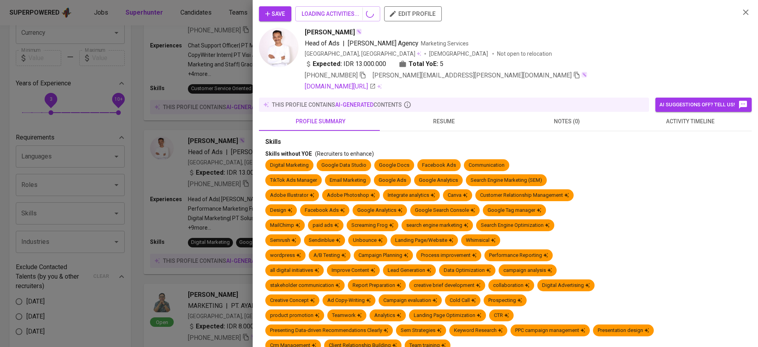
click at [434, 119] on span "resume" at bounding box center [444, 121] width 114 height 10
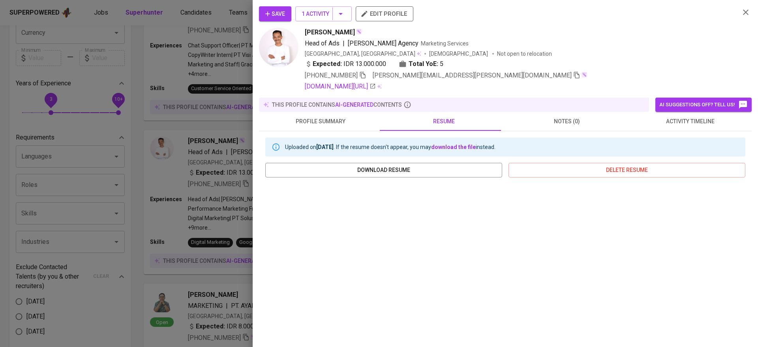
scroll to position [86, 0]
click at [741, 11] on icon "button" at bounding box center [745, 12] width 9 height 9
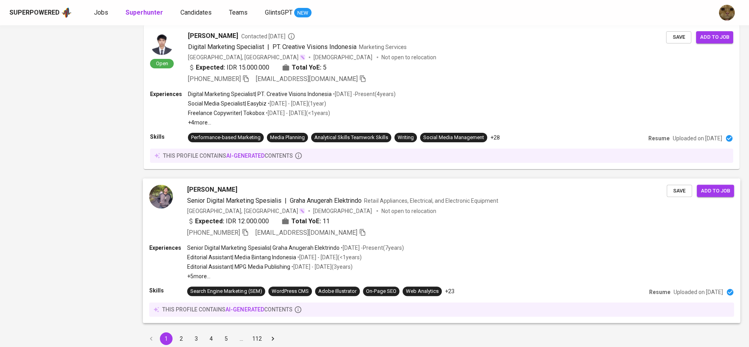
scroll to position [1361, 0]
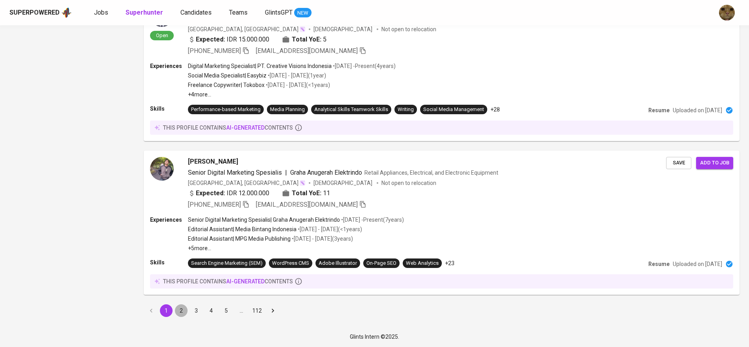
drag, startPoint x: 179, startPoint y: 313, endPoint x: 323, endPoint y: 261, distance: 152.6
click at [179, 313] on button "2" at bounding box center [181, 310] width 13 height 13
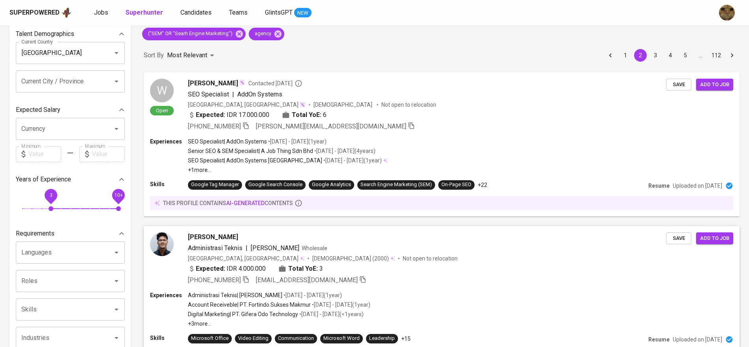
scroll to position [74, 0]
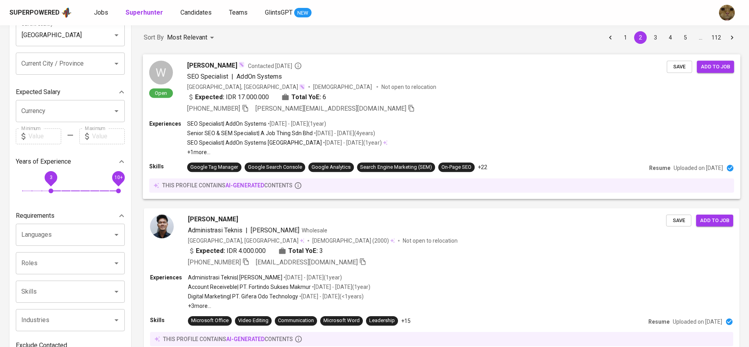
click at [375, 138] on div "SEO Specialist | AddOn Systems • Sep 2022 - Feb 2024 ( 1 year ) Senior SEO & SE…" at bounding box center [287, 137] width 201 height 36
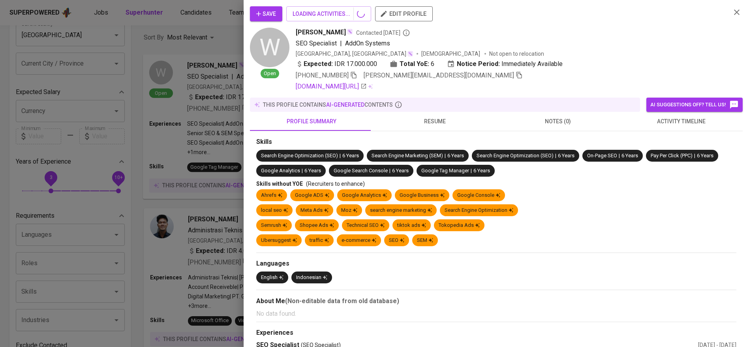
click at [282, 120] on div "Save LOADING ACTIVITIES... edit profile W Open Willis Kharisma Contacted 1 year…" at bounding box center [374, 173] width 749 height 347
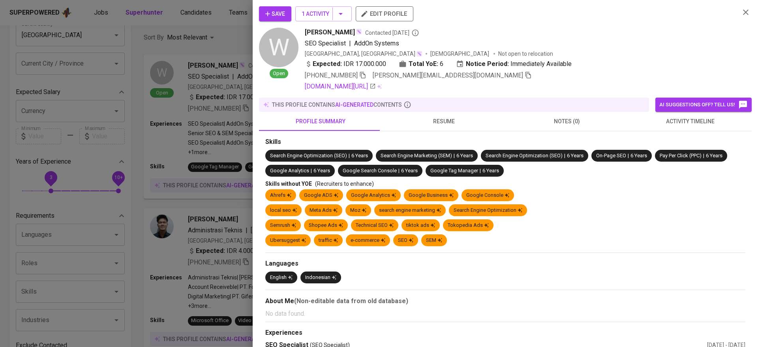
click at [131, 196] on div at bounding box center [379, 173] width 758 height 347
click at [197, 233] on div at bounding box center [379, 173] width 758 height 347
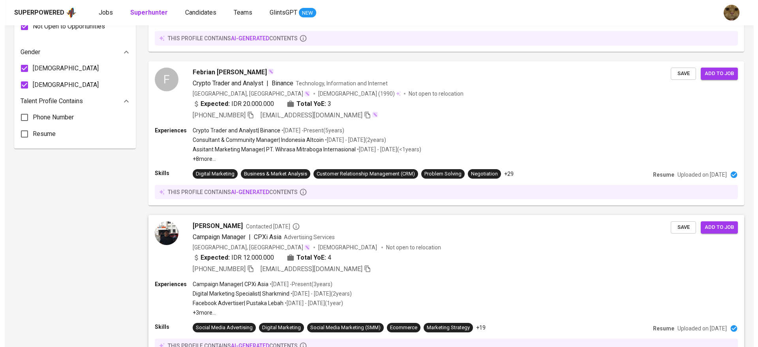
scroll to position [637, 0]
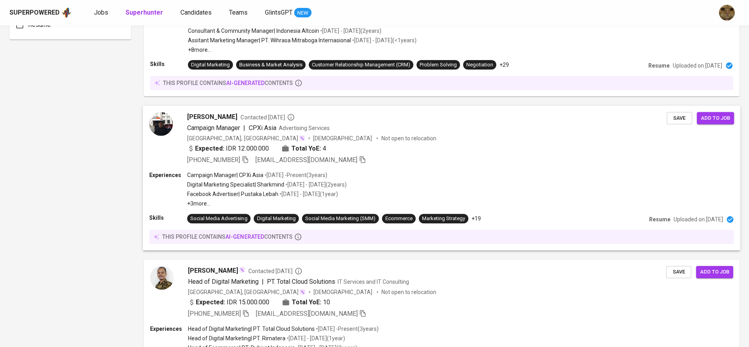
click at [366, 186] on div "Experiences Campaign Manager | CPXi Asia • May 2022 - Present ( 3 years ) Digit…" at bounding box center [441, 189] width 585 height 36
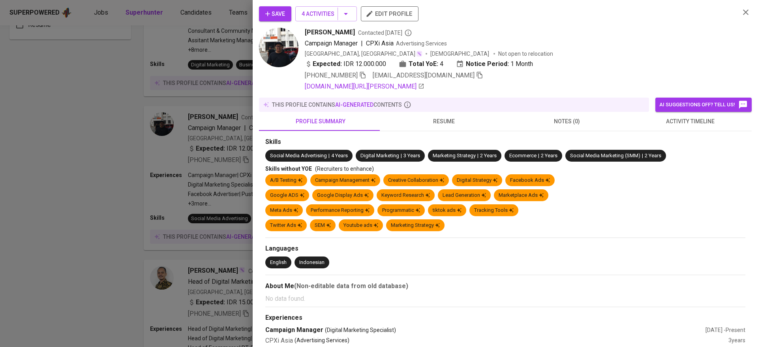
click at [435, 116] on span "resume" at bounding box center [444, 121] width 114 height 10
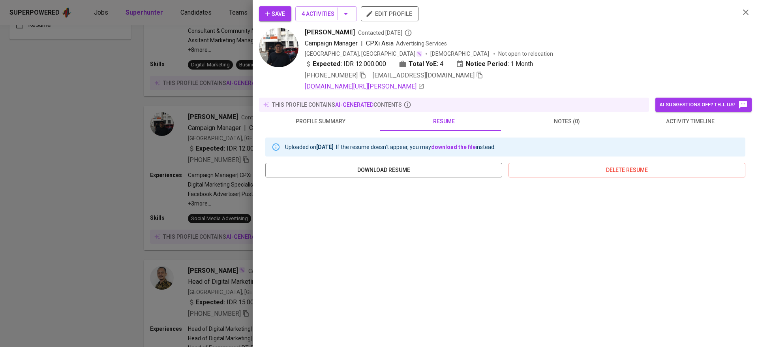
click at [386, 90] on link "linkedin.com/in/faris-muhammad-ramadhan" at bounding box center [365, 86] width 120 height 9
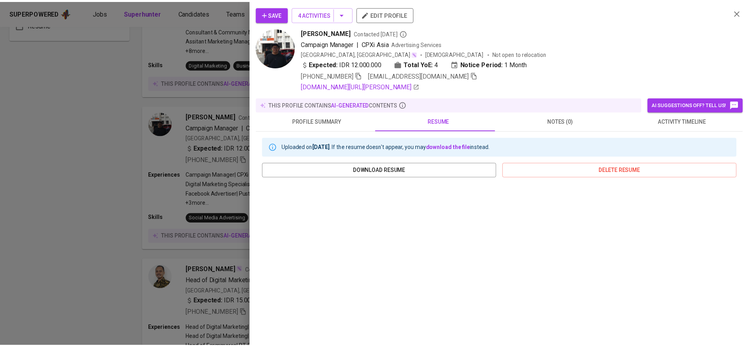
scroll to position [86, 0]
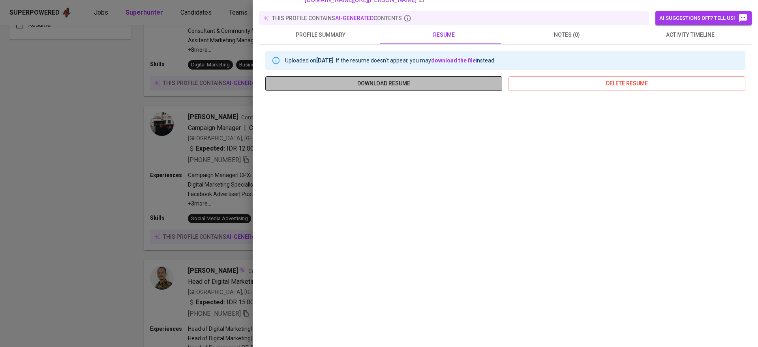
click at [394, 84] on span "download resume" at bounding box center [384, 84] width 224 height 10
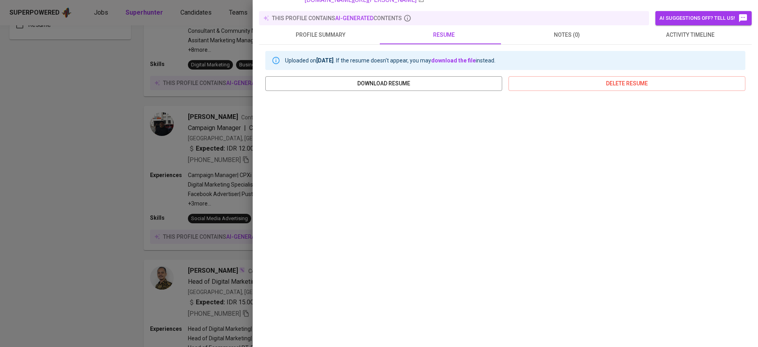
click at [184, 154] on div at bounding box center [379, 173] width 758 height 347
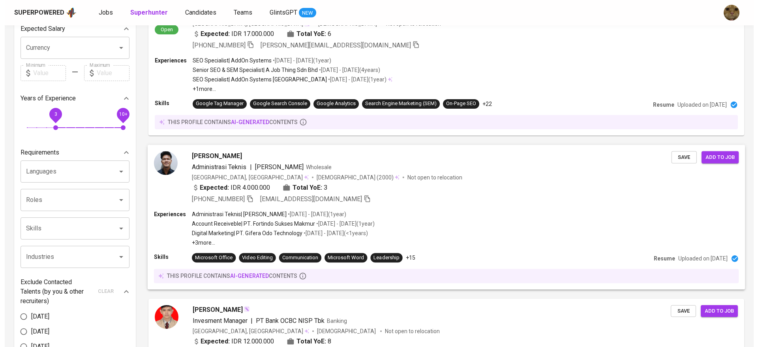
scroll to position [0, 0]
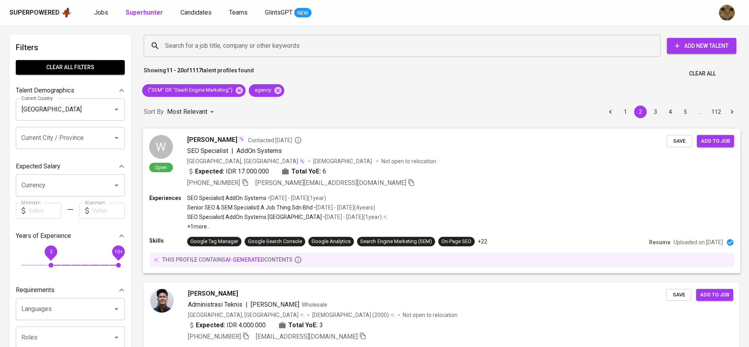
click at [340, 184] on span "[PERSON_NAME][EMAIL_ADDRESS][DOMAIN_NAME]" at bounding box center [335, 182] width 160 height 9
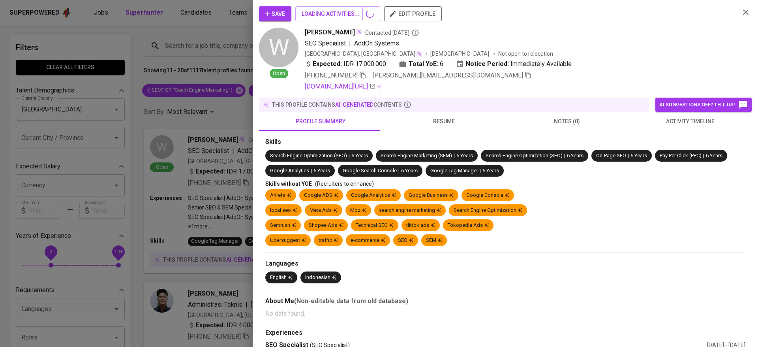
click at [441, 117] on span "resume" at bounding box center [444, 121] width 114 height 10
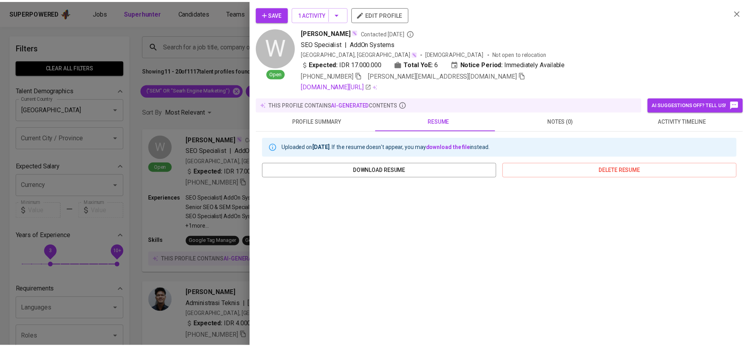
scroll to position [86, 0]
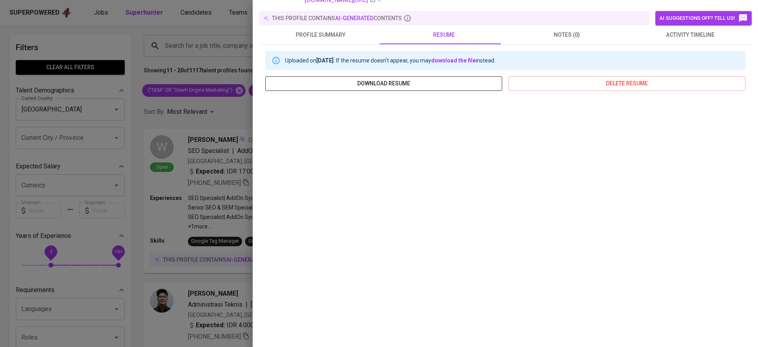
click at [424, 87] on span "download resume" at bounding box center [384, 84] width 224 height 10
click at [169, 200] on div at bounding box center [379, 173] width 758 height 347
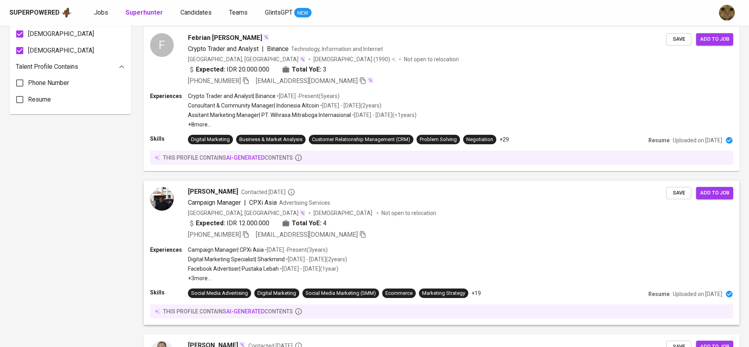
scroll to position [668, 0]
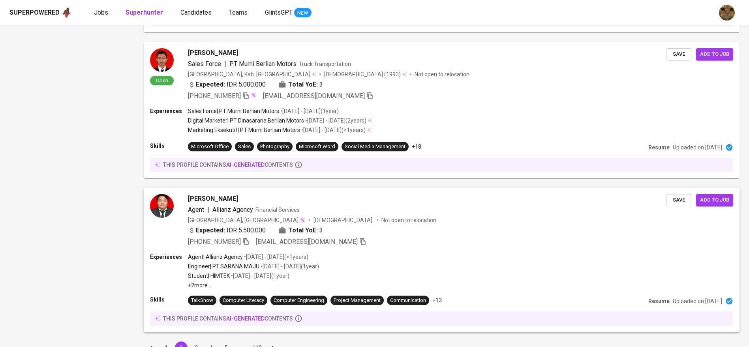
scroll to position [1353, 0]
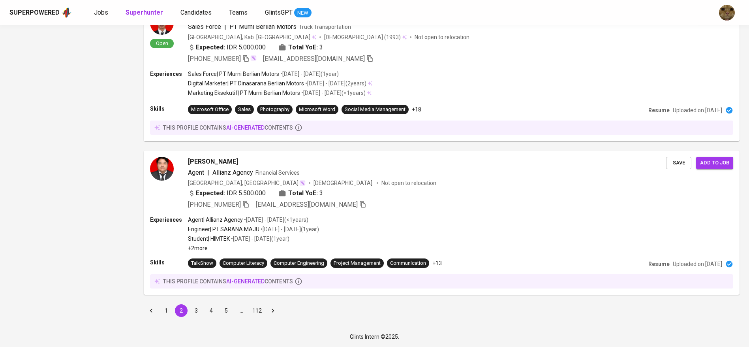
click at [194, 306] on button "3" at bounding box center [196, 310] width 13 height 13
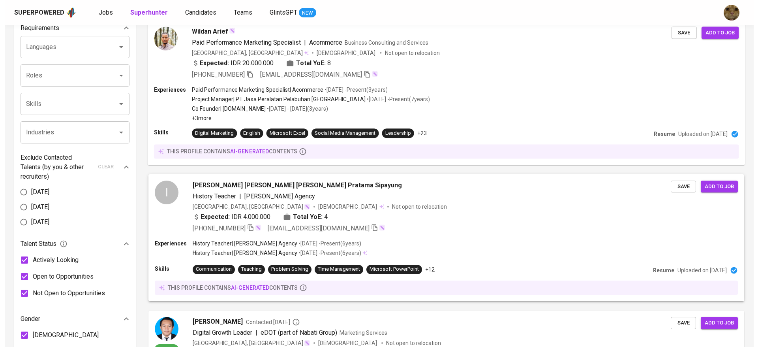
scroll to position [263, 0]
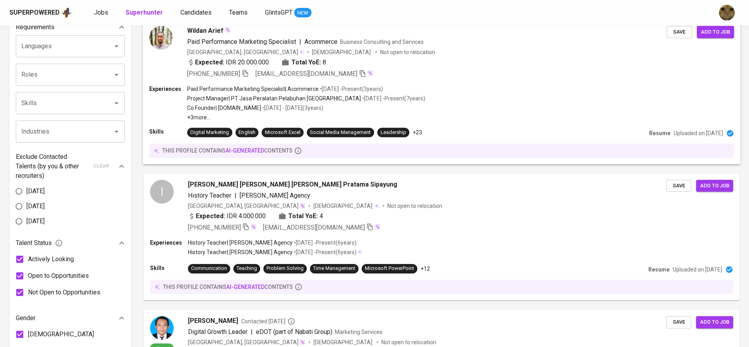
click at [452, 114] on div "Experiences Paid Performance Marketing Specialist | Acommerce • Apr 2022 - Pres…" at bounding box center [441, 103] width 585 height 36
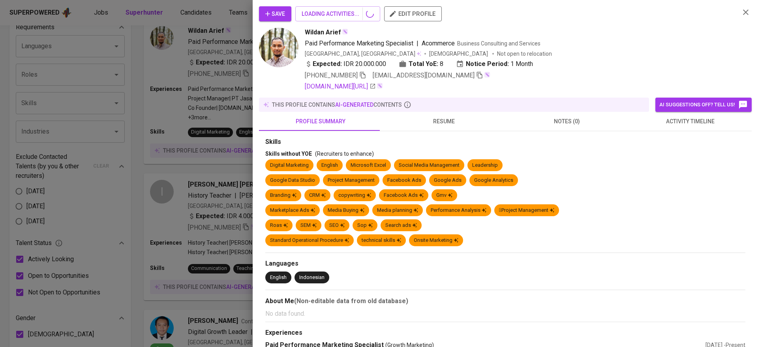
click at [432, 116] on span "resume" at bounding box center [444, 121] width 114 height 10
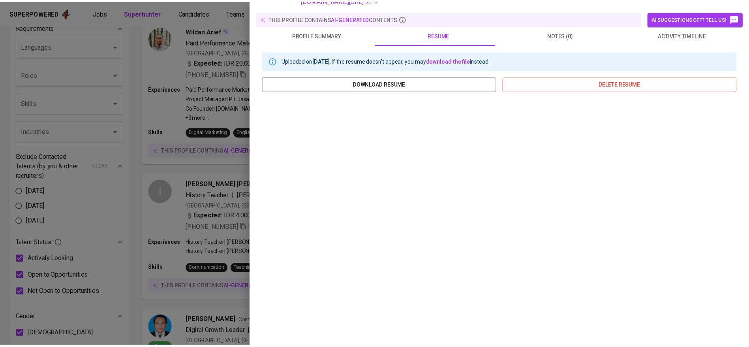
scroll to position [58, 0]
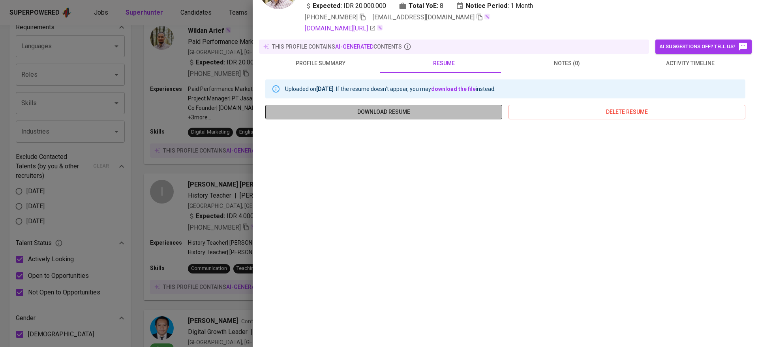
click at [424, 113] on span "download resume" at bounding box center [384, 112] width 224 height 10
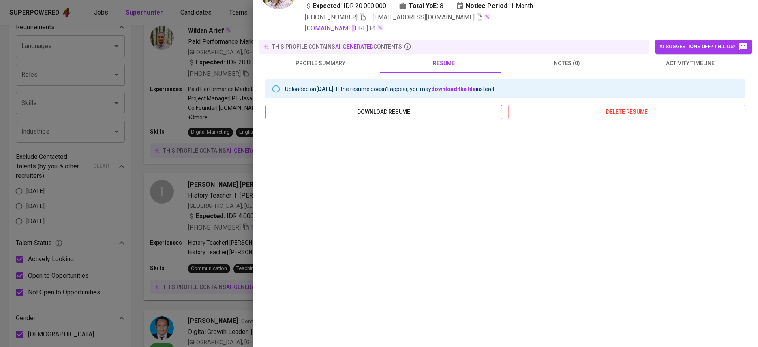
click at [209, 205] on div at bounding box center [379, 173] width 758 height 347
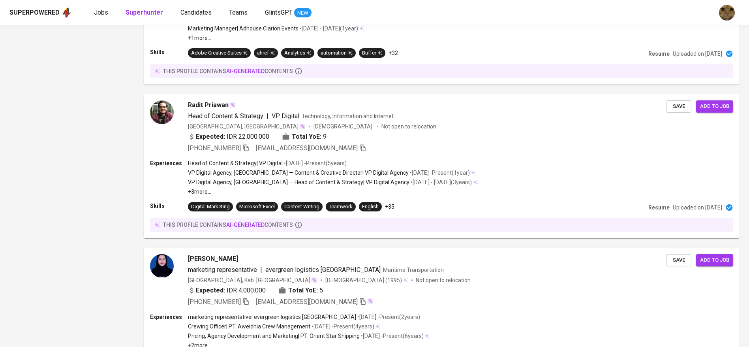
scroll to position [1343, 0]
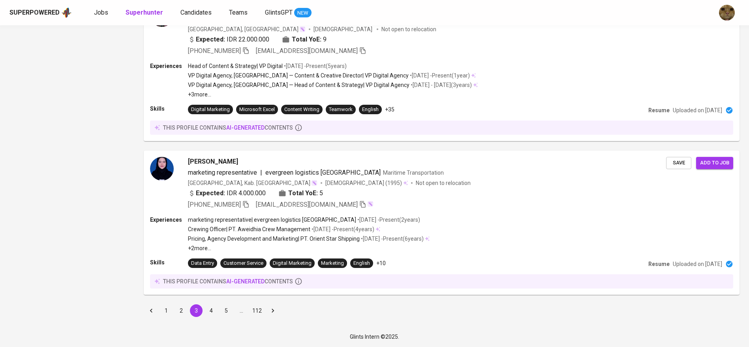
click at [208, 307] on button "4" at bounding box center [211, 310] width 13 height 13
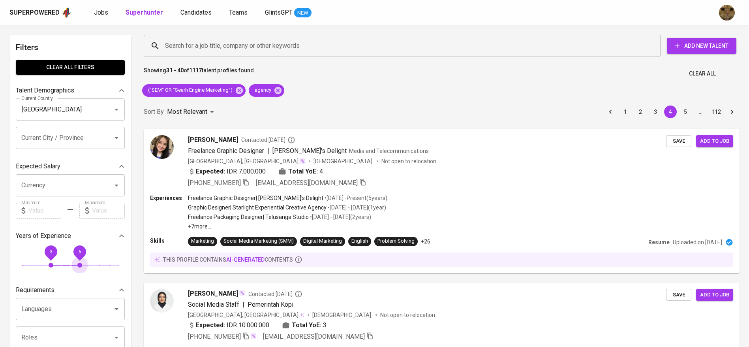
drag, startPoint x: 118, startPoint y: 248, endPoint x: 38, endPoint y: 253, distance: 79.5
click at [79, 254] on span "6" at bounding box center [80, 251] width 3 height 6
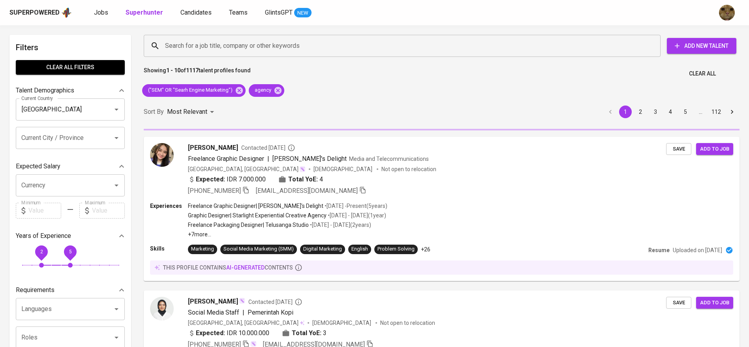
click at [37, 253] on span "2" at bounding box center [41, 251] width 18 height 18
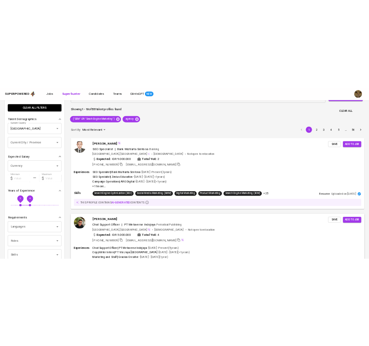
scroll to position [18, 0]
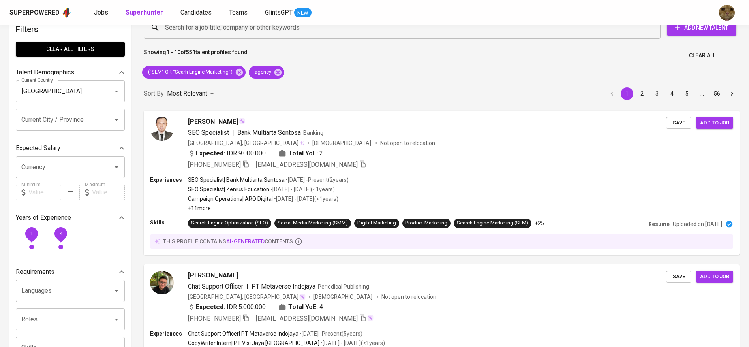
drag, startPoint x: 42, startPoint y: 233, endPoint x: 33, endPoint y: 233, distance: 9.5
click at [33, 233] on span "1" at bounding box center [31, 233] width 3 height 6
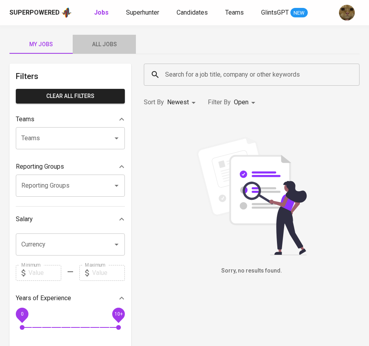
click at [101, 44] on span "All Jobs" at bounding box center [104, 44] width 54 height 10
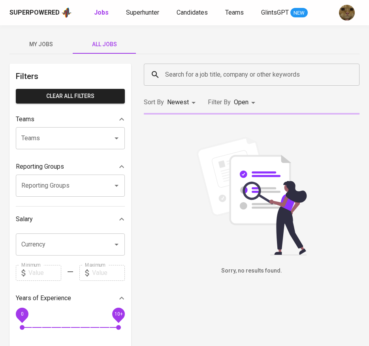
click at [179, 75] on input "Search for a job title, company or other keywords" at bounding box center [253, 74] width 181 height 15
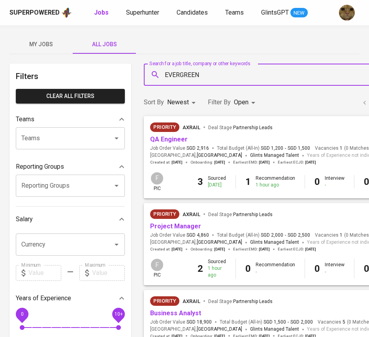
type input "EVERGREEN"
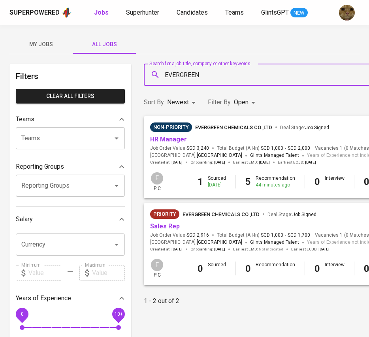
click at [167, 142] on link "HR Manager" at bounding box center [168, 139] width 37 height 8
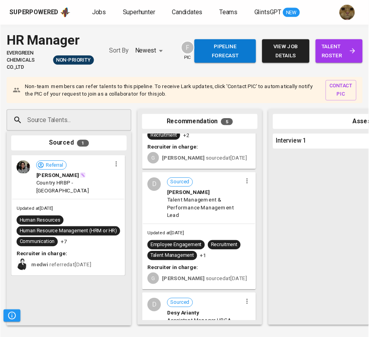
scroll to position [390, 0]
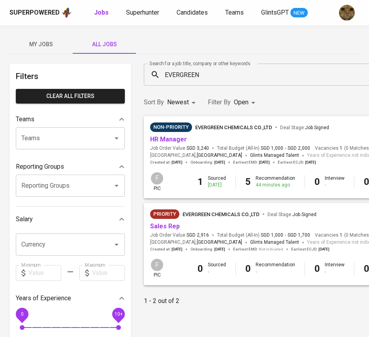
click at [183, 65] on div "EVERGREEN Search for a job title, company or other keywords" at bounding box center [318, 75] width 348 height 22
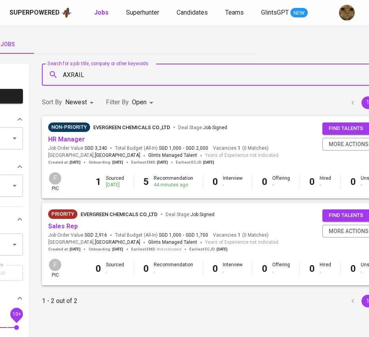
type input "AXRAIL"
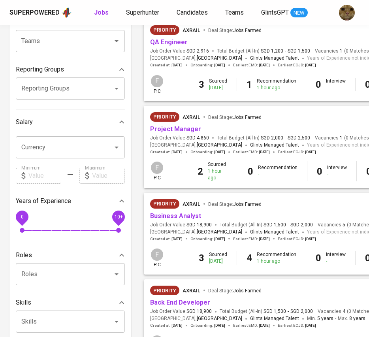
scroll to position [98, 0]
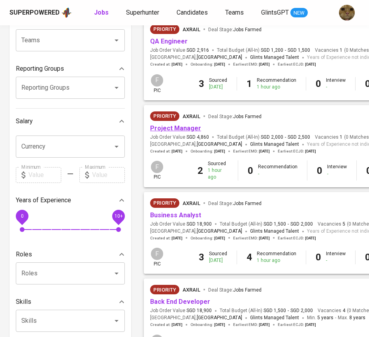
click at [158, 130] on link "Project Manager" at bounding box center [175, 128] width 51 height 8
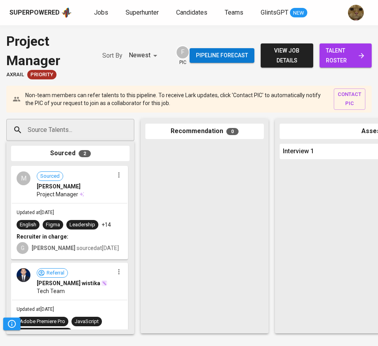
click at [41, 137] on input "Source Talents..." at bounding box center [67, 129] width 83 height 15
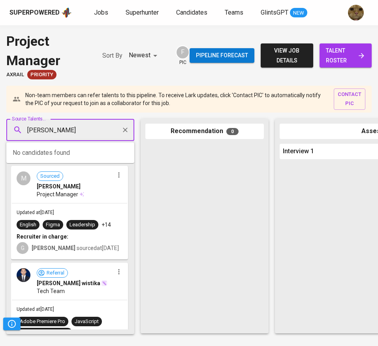
type input "[PERSON_NAME]"
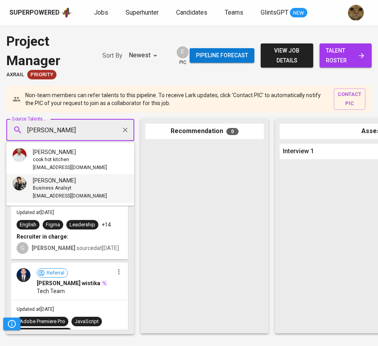
click at [32, 182] on div "Aris Sutikno Business Analsyt arissutikno7@gmail.com" at bounding box center [60, 188] width 94 height 24
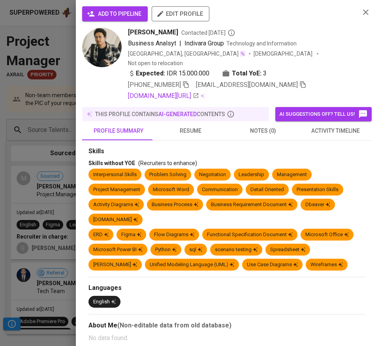
click at [333, 126] on span "activity timeline" at bounding box center [335, 131] width 63 height 10
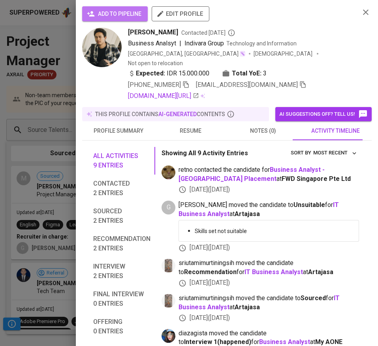
click at [119, 11] on span "add to pipeline" at bounding box center [114, 14] width 53 height 10
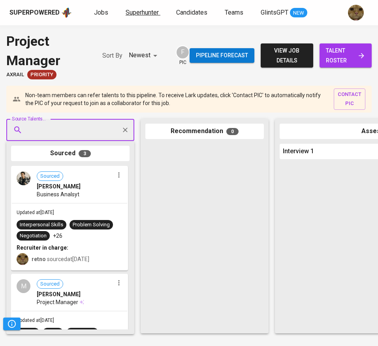
click at [146, 15] on span "Superhunter" at bounding box center [142, 13] width 33 height 8
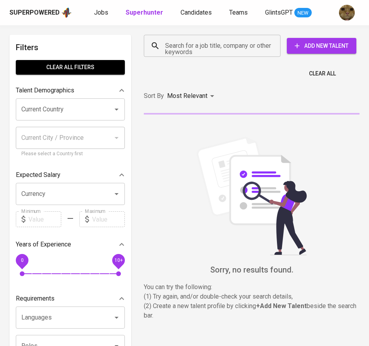
click at [190, 19] on div "Superpowered Jobs Superhunter Candidates Teams GlintsGPT NEW" at bounding box center [184, 12] width 369 height 25
click at [188, 13] on span "Candidates" at bounding box center [195, 13] width 31 height 8
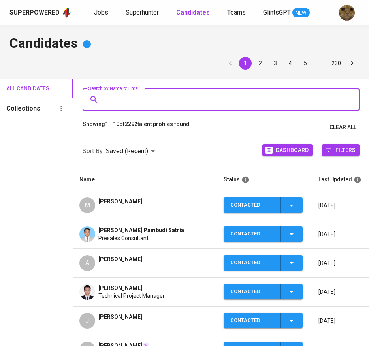
click at [110, 96] on input "Search by Name or Email" at bounding box center [223, 99] width 242 height 15
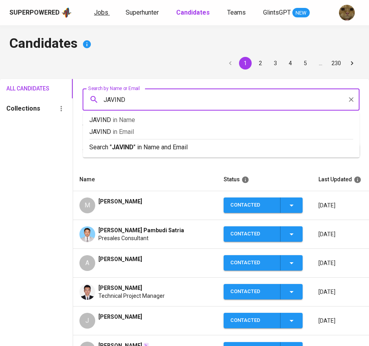
type input "JAVIND"
click at [95, 12] on span "Jobs" at bounding box center [101, 13] width 14 height 8
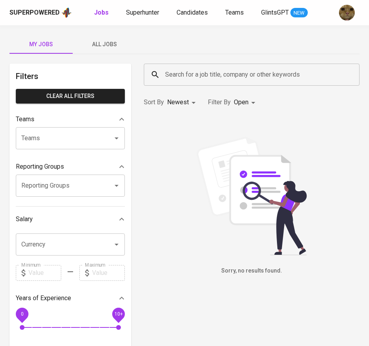
click at [97, 39] on button "All Jobs" at bounding box center [104, 44] width 63 height 19
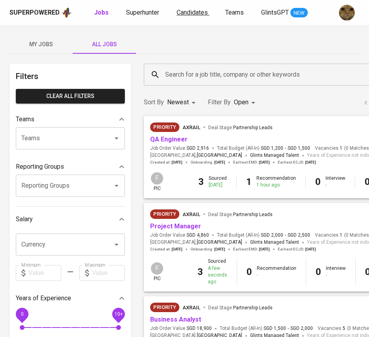
click at [188, 16] on span "Candidates" at bounding box center [191, 13] width 31 height 8
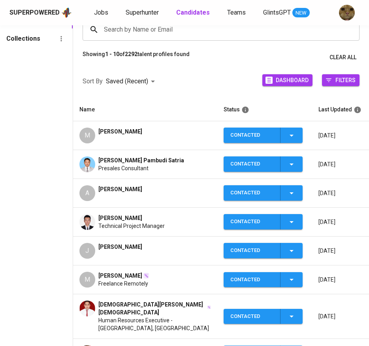
scroll to position [71, 0]
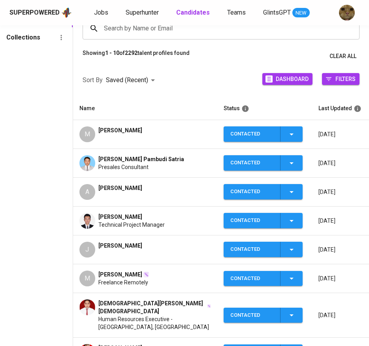
click at [133, 188] on span "[PERSON_NAME]" at bounding box center [120, 188] width 44 height 8
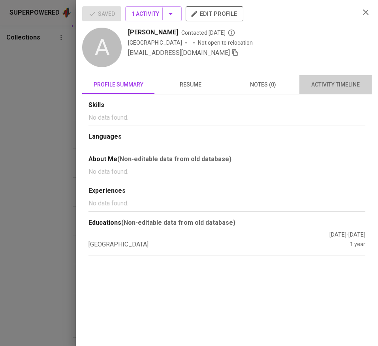
click at [315, 78] on button "activity timeline" at bounding box center [335, 84] width 72 height 19
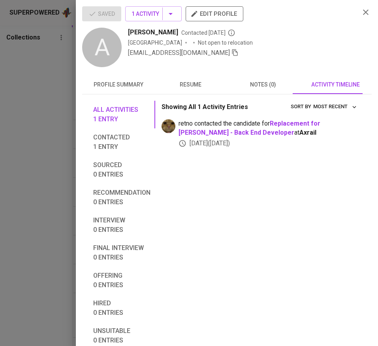
click at [231, 53] on icon "button" at bounding box center [234, 52] width 7 height 7
click at [40, 84] on div at bounding box center [189, 173] width 378 height 346
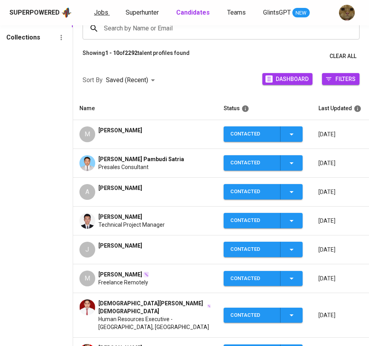
click at [97, 15] on span "Jobs" at bounding box center [101, 13] width 14 height 8
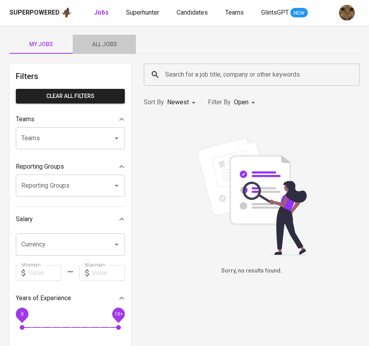
click at [92, 51] on button "All Jobs" at bounding box center [104, 44] width 63 height 19
click at [171, 65] on div "Search for a job title, company or other keywords" at bounding box center [252, 75] width 216 height 22
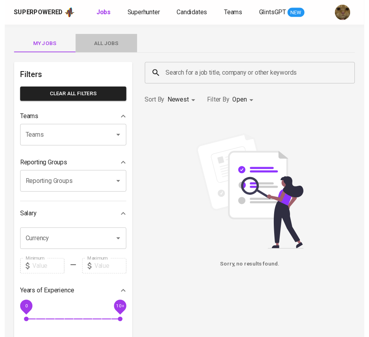
scroll to position [0, 102]
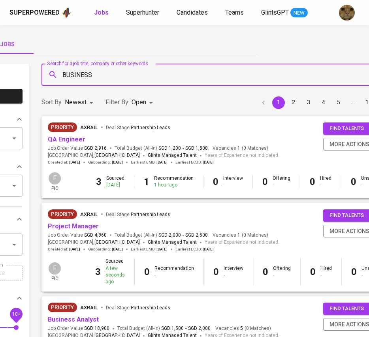
type input "BUSINESS"
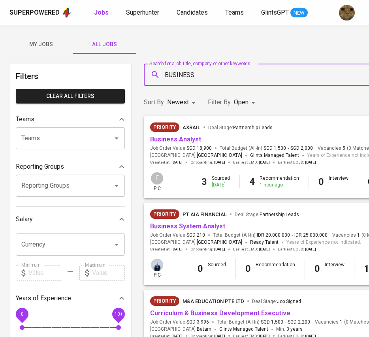
click at [180, 140] on link "Business Analyst" at bounding box center [175, 139] width 51 height 8
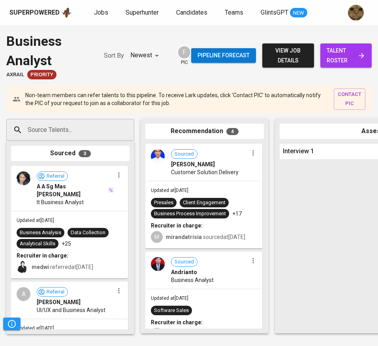
click at [60, 126] on input "Source Talents..." at bounding box center [67, 129] width 83 height 15
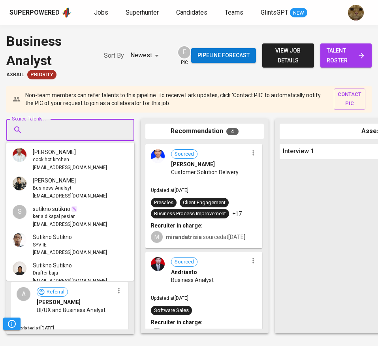
paste input "febriantbayuandra@gmail.com"
type input "febriantbayuandra@gmail.com"
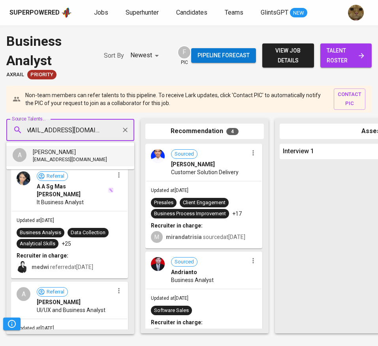
click at [45, 160] on span "febriantbayuandra@gmail.com" at bounding box center [70, 160] width 74 height 8
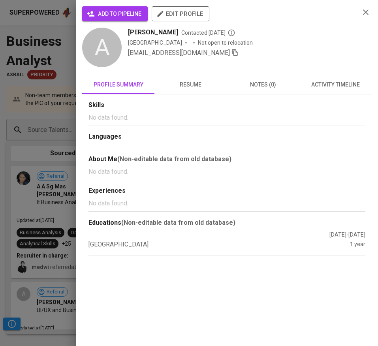
scroll to position [0, 0]
click at [128, 19] on button "add to pipeline" at bounding box center [115, 13] width 66 height 15
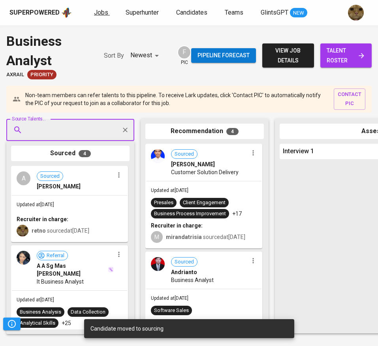
click at [94, 14] on span "Jobs" at bounding box center [101, 13] width 14 height 8
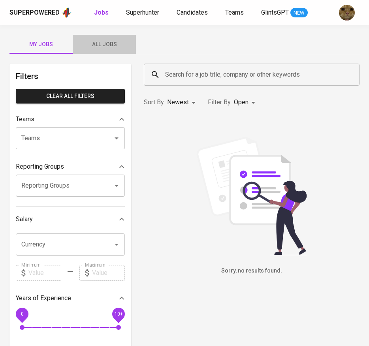
click at [111, 45] on span "All Jobs" at bounding box center [104, 44] width 54 height 10
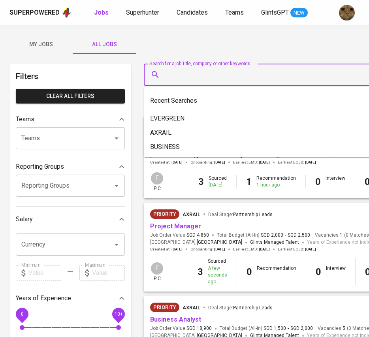
click at [196, 77] on input "Search for a job title, company or other keywords" at bounding box center [320, 74] width 315 height 15
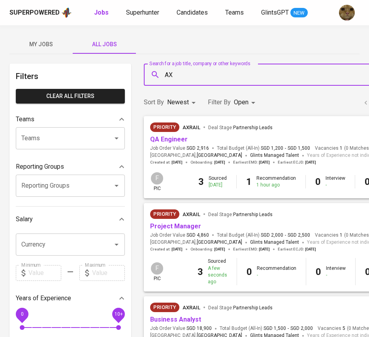
type input "A"
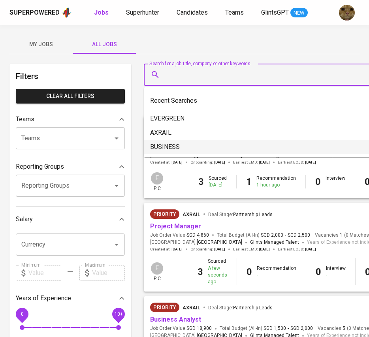
click at [151, 175] on div "F" at bounding box center [157, 178] width 14 height 14
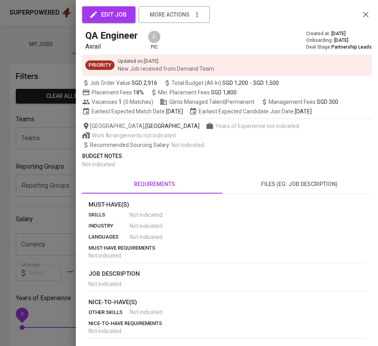
click at [60, 152] on div at bounding box center [189, 173] width 378 height 346
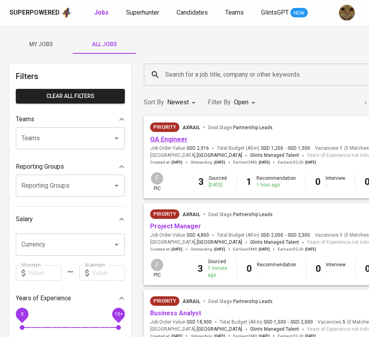
click at [178, 138] on link "QA Engineer" at bounding box center [169, 139] width 38 height 8
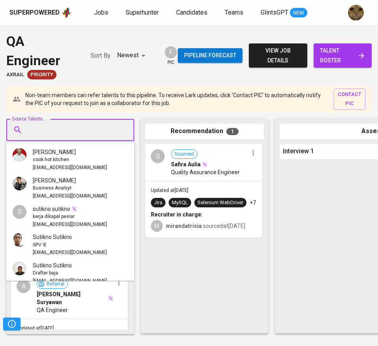
click at [42, 130] on input "Source Talents..." at bounding box center [67, 129] width 83 height 15
type input "G"
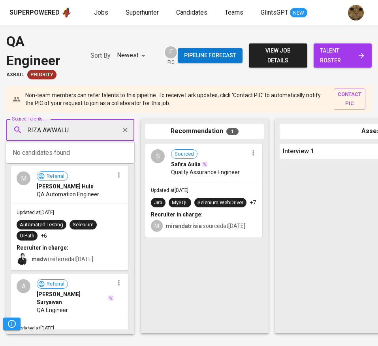
type input "RIZA AWWALUL"
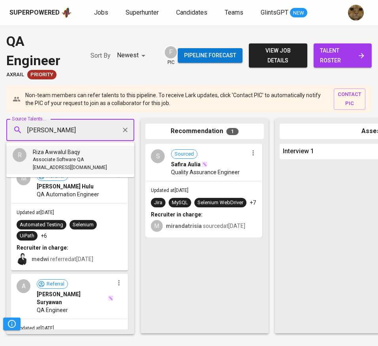
click at [32, 154] on div "R Riza Awwalul Baqy Associate Software QA rizaawwalulbaqy@gmail.com" at bounding box center [60, 160] width 94 height 24
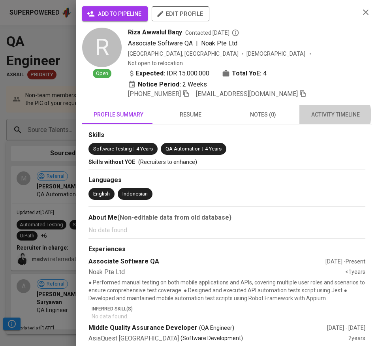
click at [326, 110] on span "activity timeline" at bounding box center [335, 115] width 63 height 10
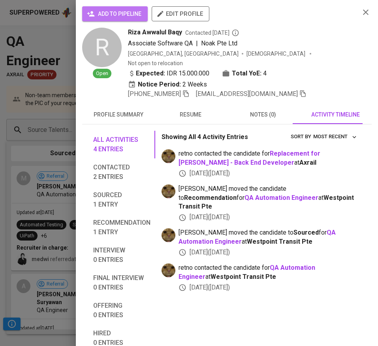
click at [128, 15] on span "add to pipeline" at bounding box center [114, 14] width 53 height 10
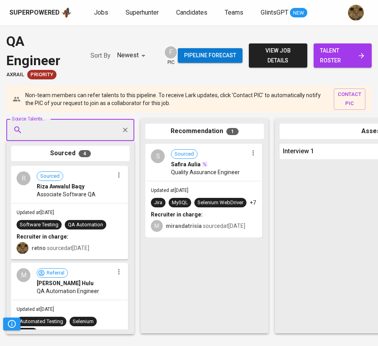
type input "A"
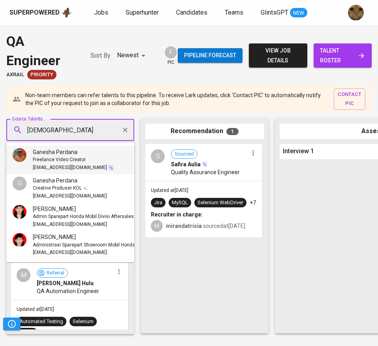
type input "GANESHA"
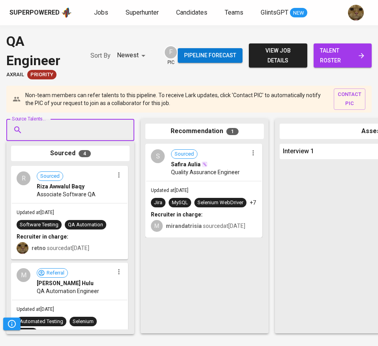
paste input "gansperdana@gmail.com"
type input "gansperdana@gmail.com"
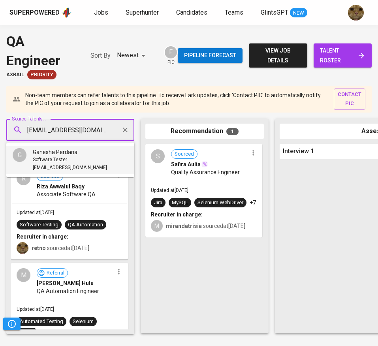
click at [67, 157] on div "Software Tester" at bounding box center [70, 160] width 74 height 8
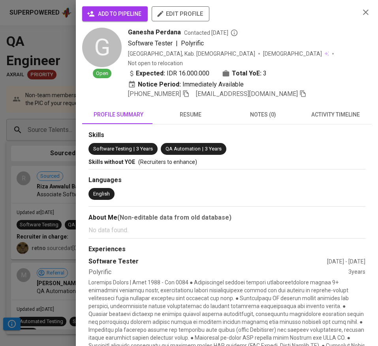
click at [327, 110] on span "activity timeline" at bounding box center [335, 115] width 63 height 10
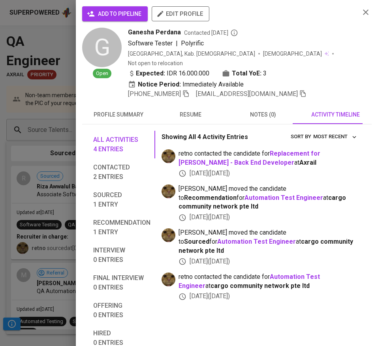
click at [112, 7] on button "add to pipeline" at bounding box center [115, 13] width 66 height 15
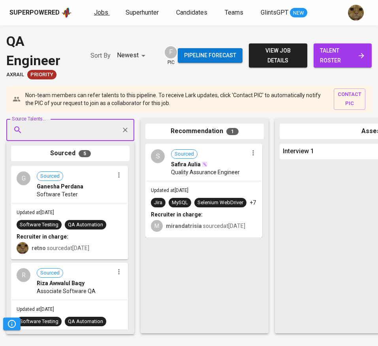
click at [99, 14] on span "Jobs" at bounding box center [101, 13] width 14 height 8
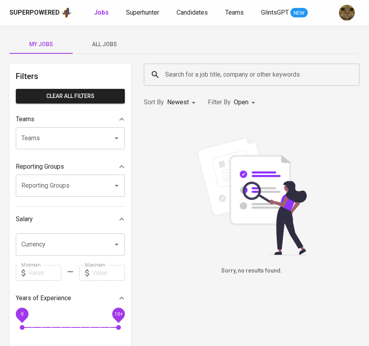
drag, startPoint x: 113, startPoint y: 47, endPoint x: 188, endPoint y: 81, distance: 82.5
click at [113, 47] on span "All Jobs" at bounding box center [104, 44] width 54 height 10
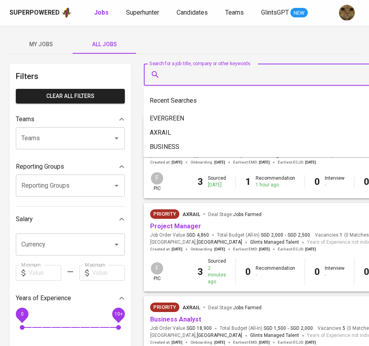
click at [188, 81] on input "Search for a job title, company or other keywords" at bounding box center [319, 74] width 313 height 15
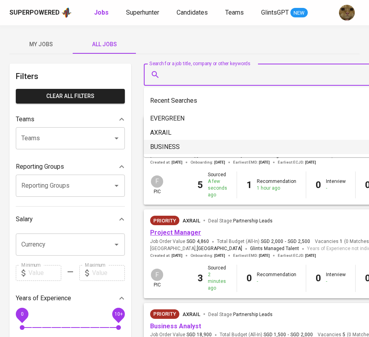
click at [164, 232] on link "Project Manager" at bounding box center [175, 233] width 51 height 8
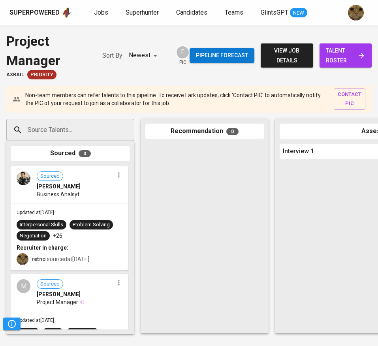
click at [116, 176] on icon "button" at bounding box center [119, 175] width 8 height 8
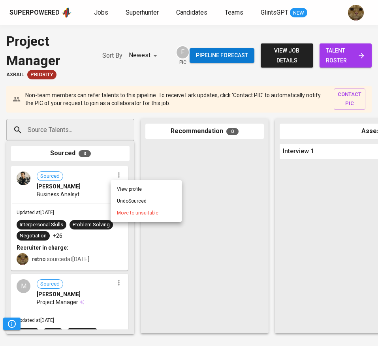
click at [137, 196] on li "Undo Sourced" at bounding box center [146, 201] width 71 height 12
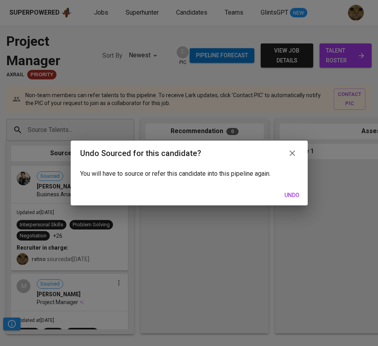
click at [299, 198] on span "Undo" at bounding box center [291, 195] width 19 height 10
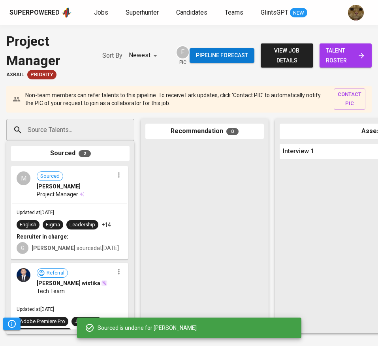
click at [43, 129] on input "Source Talents..." at bounding box center [67, 129] width 83 height 15
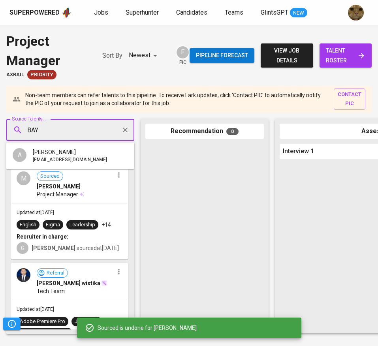
type input "BAYU"
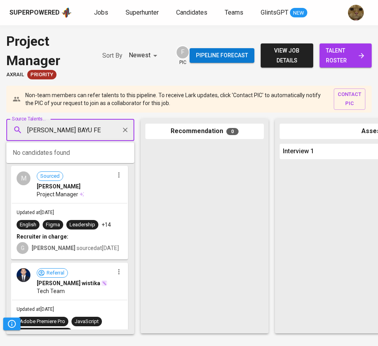
type input "ANDRA BAYU FEB"
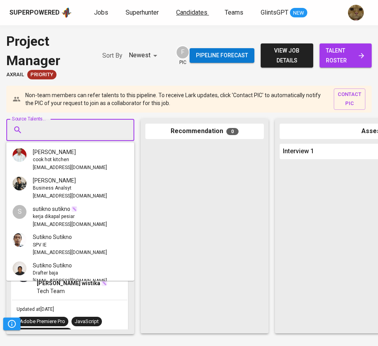
click at [201, 12] on span "Candidates" at bounding box center [191, 13] width 31 height 8
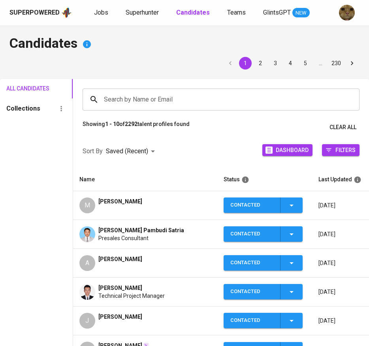
scroll to position [111, 0]
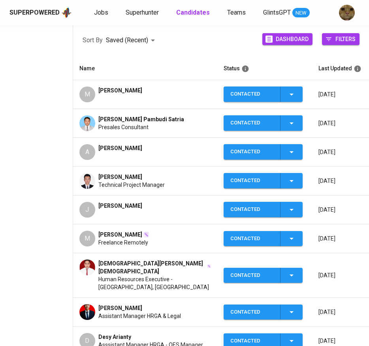
click at [109, 158] on div "[PERSON_NAME]" at bounding box center [120, 152] width 44 height 16
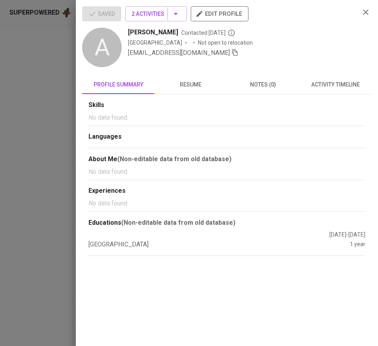
click at [317, 88] on span "activity timeline" at bounding box center [335, 85] width 63 height 10
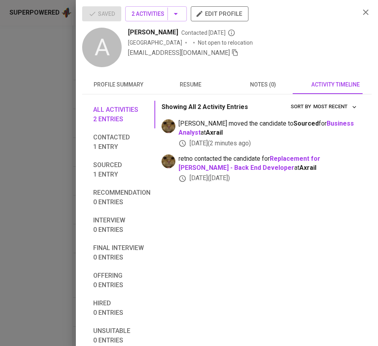
click at [231, 55] on icon "button" at bounding box center [234, 52] width 7 height 7
click at [38, 93] on div at bounding box center [189, 173] width 378 height 346
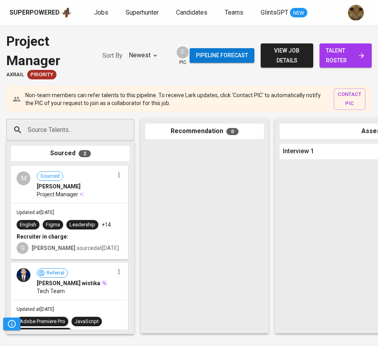
click at [95, 128] on input "Source Talents..." at bounding box center [67, 129] width 83 height 15
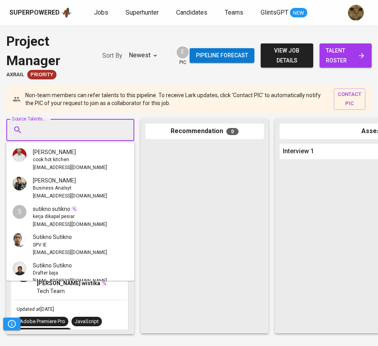
paste input "febriantbayuandra@gmail.com"
type input "febriantbayuandra@gmail.com"
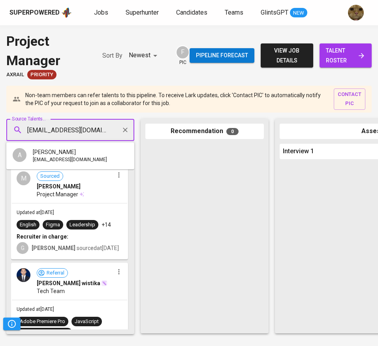
scroll to position [0, 7]
click at [56, 155] on span "[PERSON_NAME]" at bounding box center [54, 152] width 43 height 8
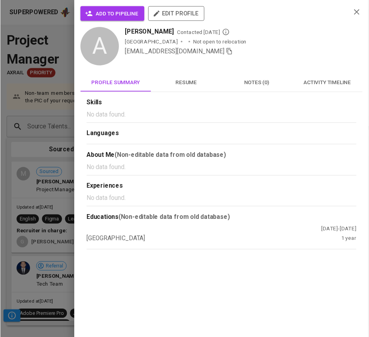
scroll to position [0, 0]
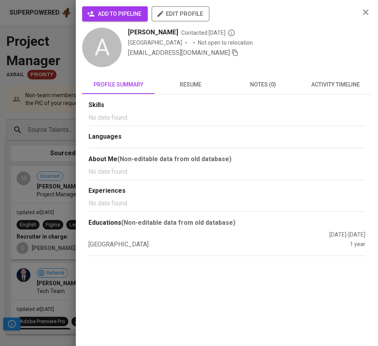
click at [89, 13] on icon "button" at bounding box center [90, 13] width 7 height 5
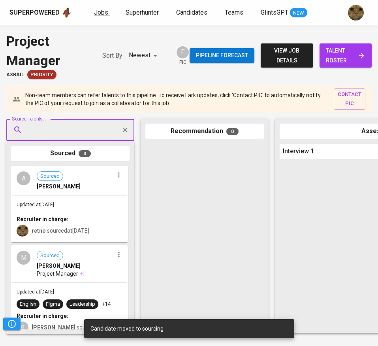
click at [107, 12] on link "Jobs" at bounding box center [102, 13] width 16 height 10
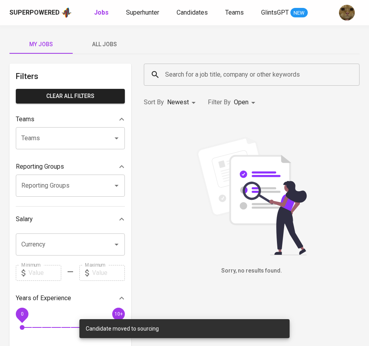
click at [111, 40] on span "All Jobs" at bounding box center [104, 44] width 54 height 10
click at [174, 73] on input "Search for a job title, company or other keywords" at bounding box center [253, 74] width 181 height 15
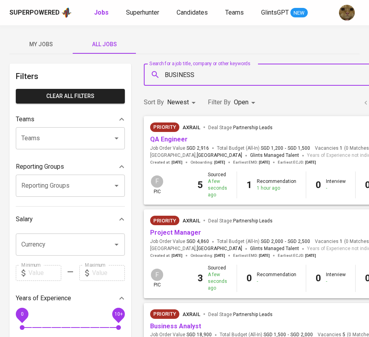
type input "BUSINESS"
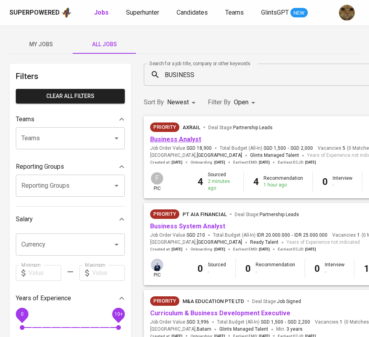
click at [167, 140] on link "Business Analyst" at bounding box center [175, 139] width 51 height 8
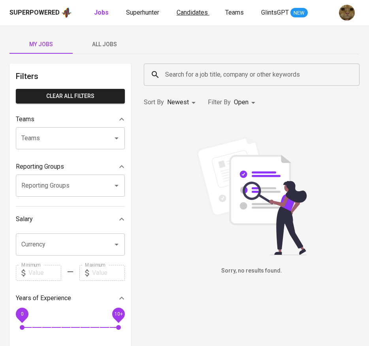
click at [198, 12] on span "Candidates" at bounding box center [191, 13] width 31 height 8
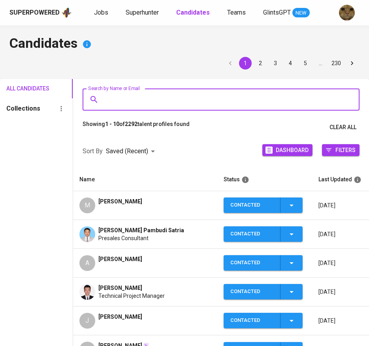
click at [114, 93] on input "Search by Name or Email" at bounding box center [223, 99] width 242 height 15
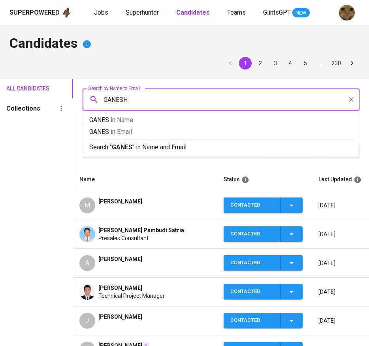
type input "[DEMOGRAPHIC_DATA]"
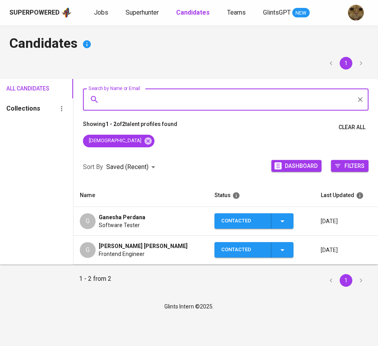
click at [114, 223] on span "Software Tester" at bounding box center [119, 225] width 41 height 8
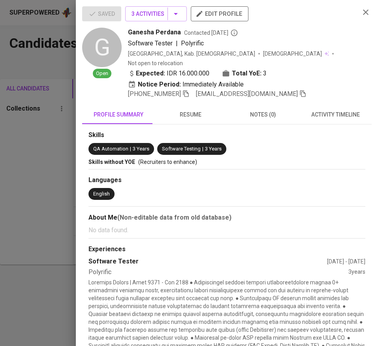
click at [335, 111] on button "activity timeline" at bounding box center [335, 114] width 72 height 19
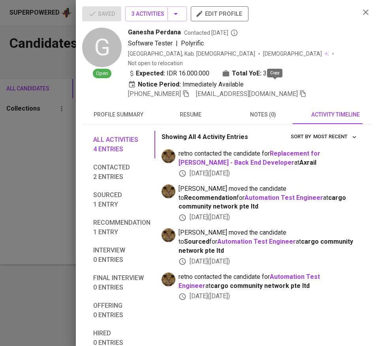
click at [299, 90] on icon "button" at bounding box center [302, 93] width 7 height 7
click at [36, 127] on div at bounding box center [189, 173] width 378 height 346
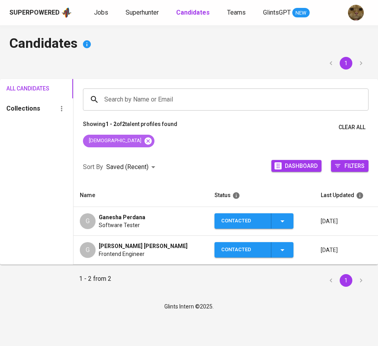
click at [144, 141] on icon at bounding box center [147, 140] width 7 height 7
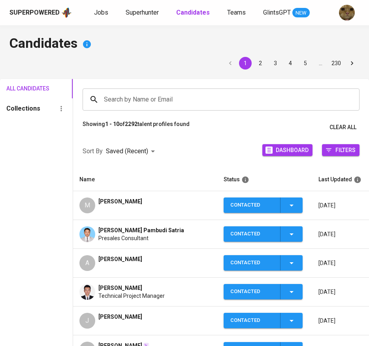
click at [122, 213] on td "M [PERSON_NAME]" at bounding box center [145, 205] width 144 height 29
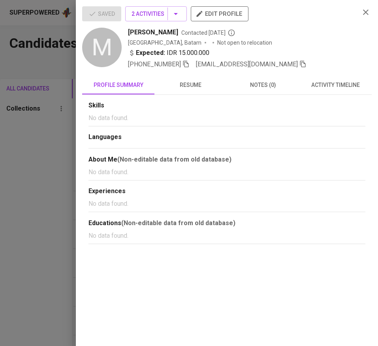
click at [300, 62] on icon "button" at bounding box center [303, 64] width 6 height 7
click at [41, 120] on div at bounding box center [189, 173] width 378 height 346
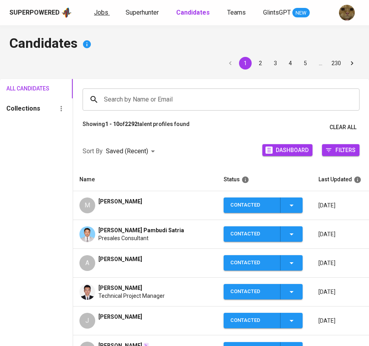
click at [107, 10] on link "Jobs" at bounding box center [102, 13] width 16 height 10
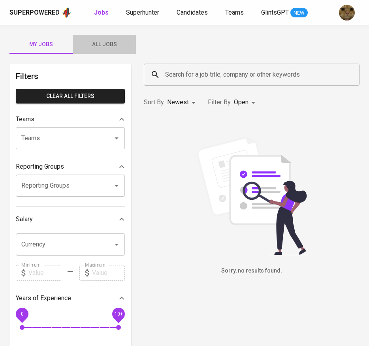
click at [93, 36] on button "All Jobs" at bounding box center [104, 44] width 63 height 19
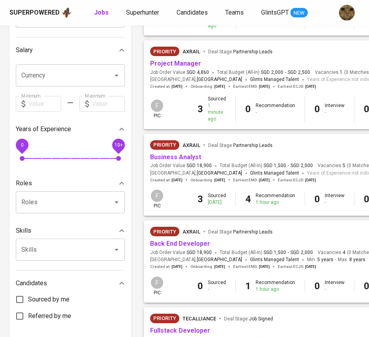
scroll to position [172, 0]
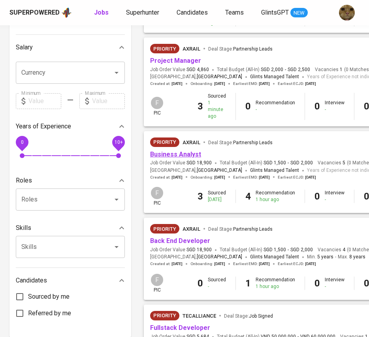
click at [169, 155] on link "Business Analyst" at bounding box center [175, 154] width 51 height 8
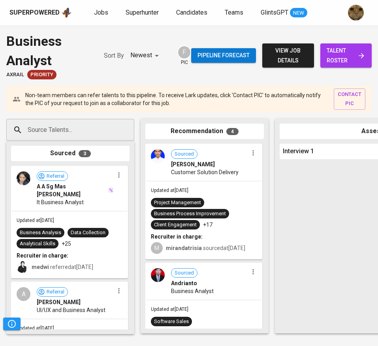
click at [49, 131] on input "Source Talents..." at bounding box center [67, 129] width 83 height 15
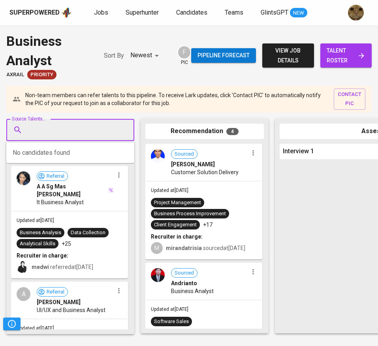
paste input "[EMAIL_ADDRESS][DOMAIN_NAME]"
type input "[EMAIL_ADDRESS][DOMAIN_NAME]"
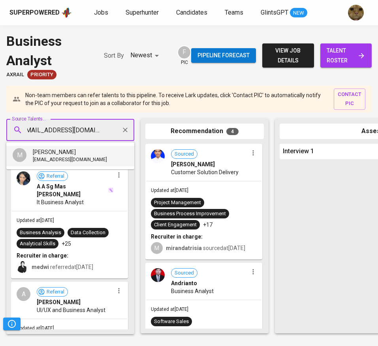
click at [74, 150] on span "[PERSON_NAME]" at bounding box center [54, 152] width 43 height 8
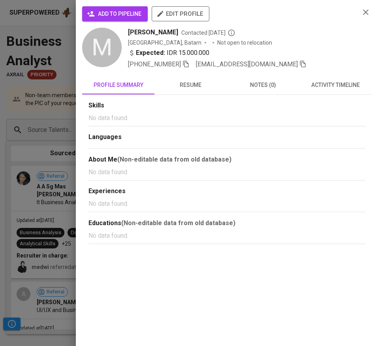
scroll to position [0, 0]
click at [105, 16] on span "add to pipeline" at bounding box center [114, 14] width 53 height 10
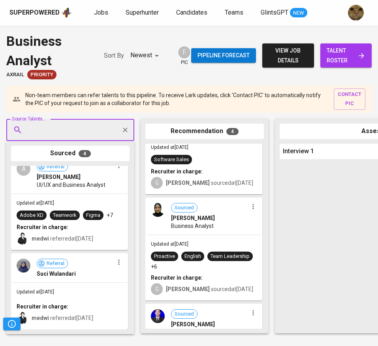
scroll to position [237, 0]
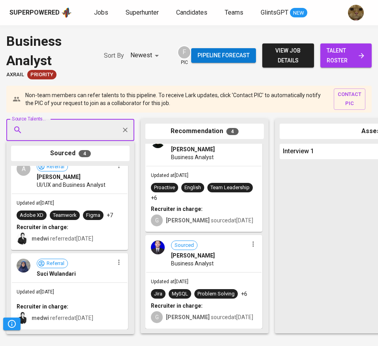
paste input "[EMAIL_ADDRESS][DOMAIN_NAME]"
type input "[EMAIL_ADDRESS][DOMAIN_NAME]"
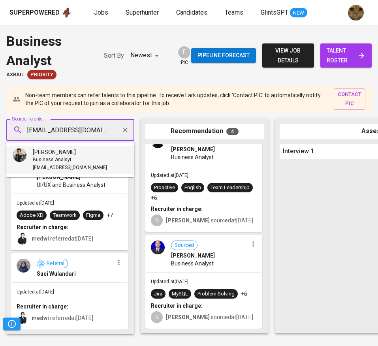
click at [57, 164] on span "[EMAIL_ADDRESS][DOMAIN_NAME]" at bounding box center [70, 168] width 74 height 8
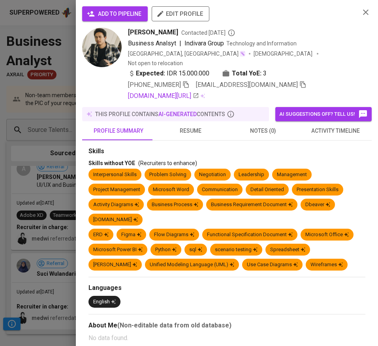
click at [115, 10] on span "add to pipeline" at bounding box center [114, 14] width 53 height 10
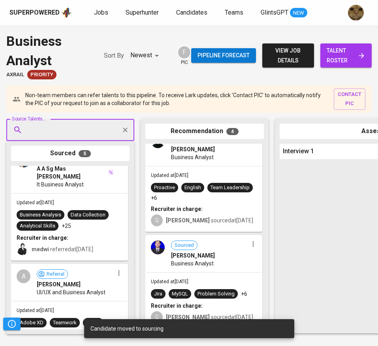
scroll to position [318, 0]
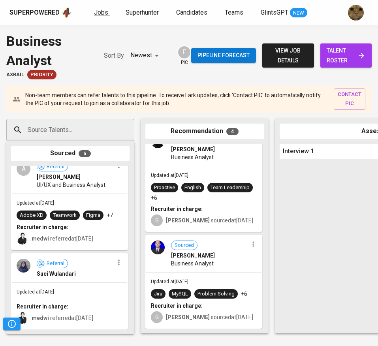
click at [105, 14] on span "Jobs" at bounding box center [101, 13] width 14 height 8
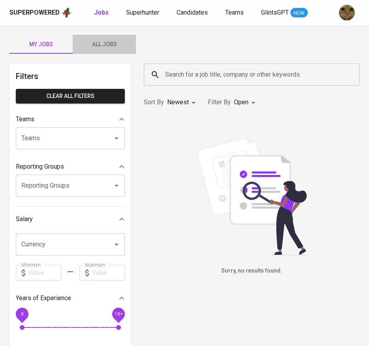
click at [114, 41] on span "All Jobs" at bounding box center [104, 44] width 54 height 10
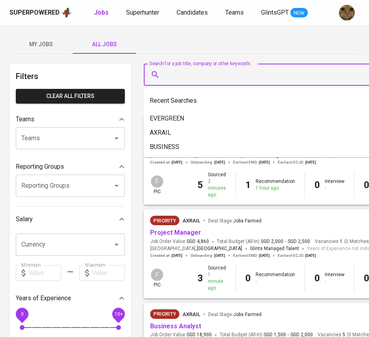
click at [181, 67] on input "Search for a job title, company or other keywords" at bounding box center [319, 74] width 313 height 15
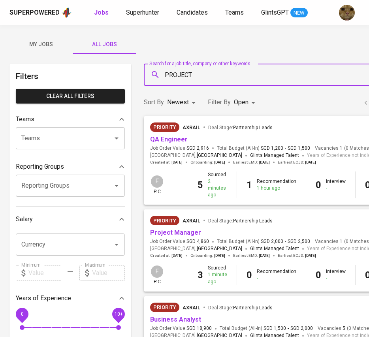
type input "PROJECT"
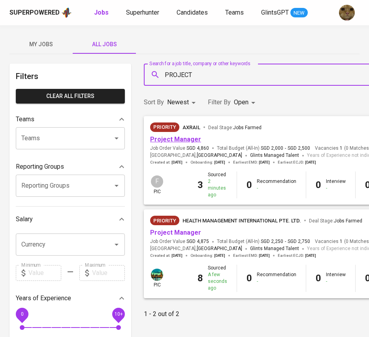
click at [195, 141] on link "Project Manager" at bounding box center [175, 139] width 51 height 8
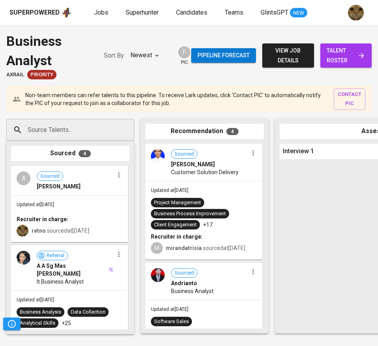
click at [119, 174] on icon "button" at bounding box center [119, 175] width 8 height 8
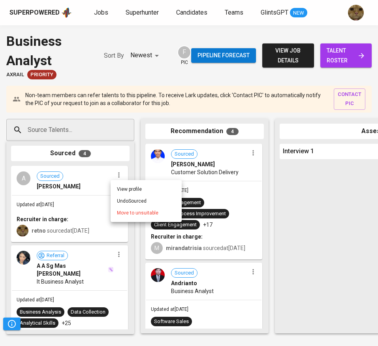
click at [128, 203] on li "Undo Sourced" at bounding box center [146, 201] width 71 height 12
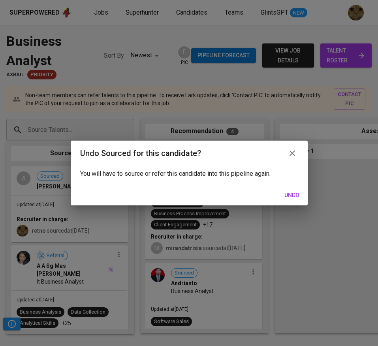
click at [294, 187] on div "Undo" at bounding box center [189, 195] width 237 height 21
click at [291, 191] on span "Undo" at bounding box center [291, 195] width 19 height 10
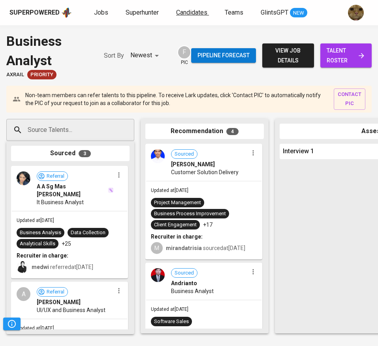
click at [186, 13] on span "Candidates" at bounding box center [191, 13] width 31 height 8
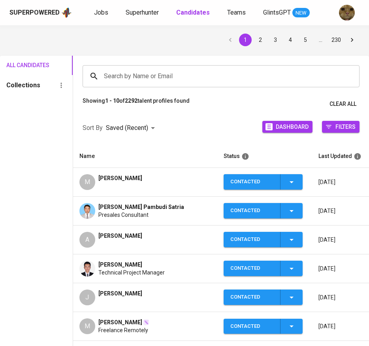
scroll to position [193, 0]
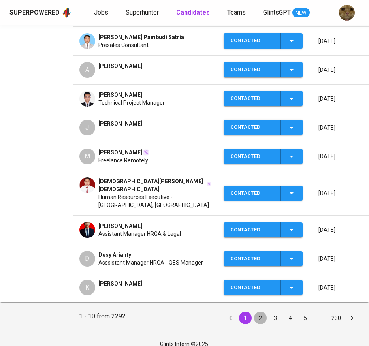
click at [258, 312] on button "2" at bounding box center [260, 318] width 13 height 13
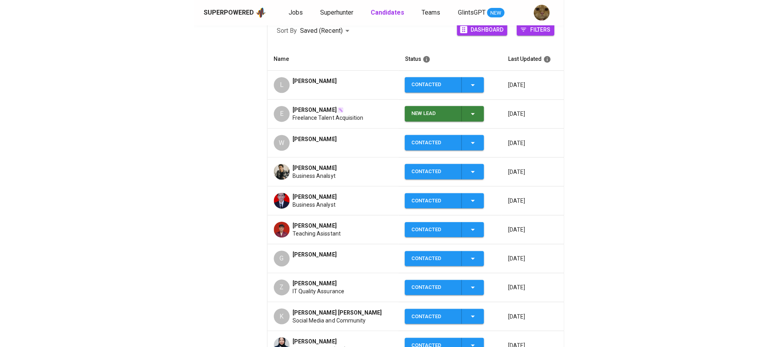
scroll to position [124, 0]
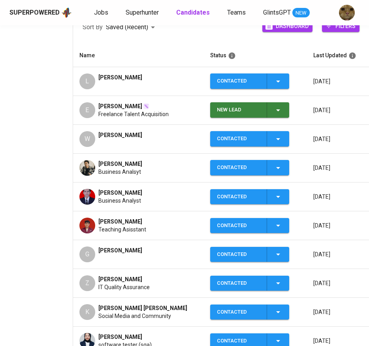
click at [129, 171] on span "Business Analsyt" at bounding box center [119, 172] width 43 height 8
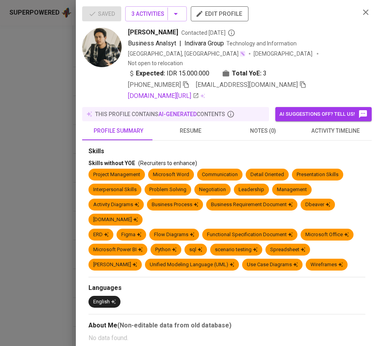
click at [299, 81] on icon "button" at bounding box center [302, 84] width 7 height 7
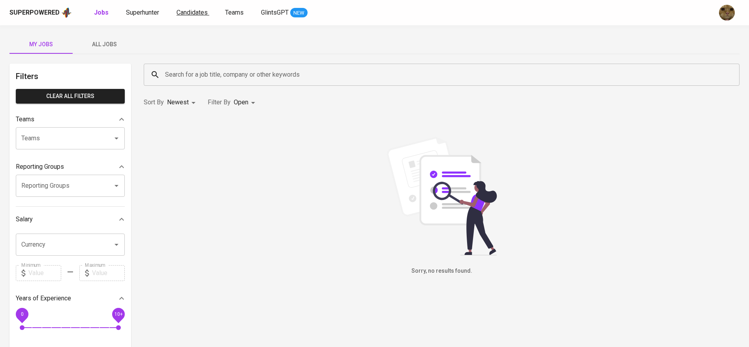
drag, startPoint x: 0, startPoint y: 0, endPoint x: 204, endPoint y: 11, distance: 204.1
click at [204, 11] on span "Candidates" at bounding box center [191, 13] width 31 height 8
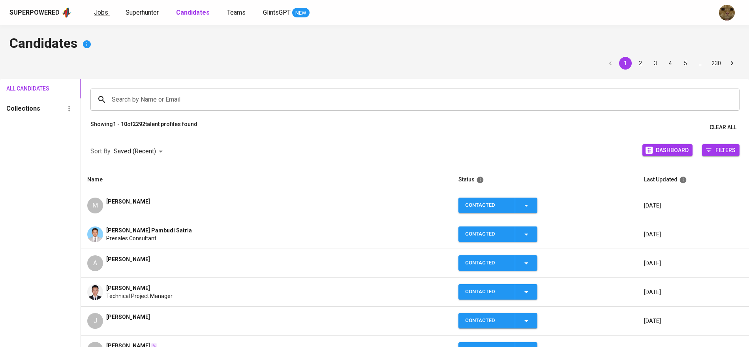
click at [106, 9] on span "Jobs" at bounding box center [101, 13] width 14 height 8
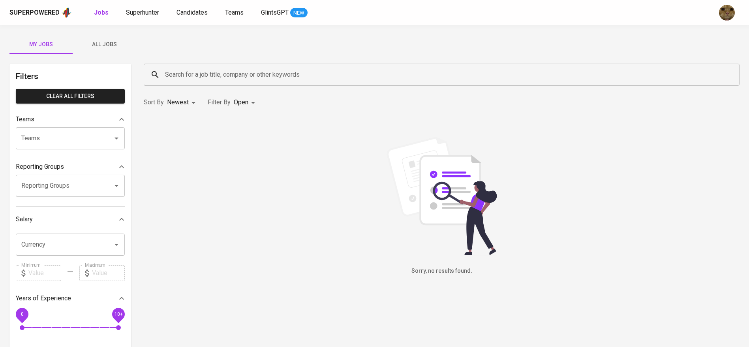
click at [184, 5] on div "Superpowered Jobs Superhunter Candidates Teams GlintsGPT NEW" at bounding box center [374, 12] width 749 height 25
click at [186, 9] on span "Candidates" at bounding box center [191, 13] width 31 height 8
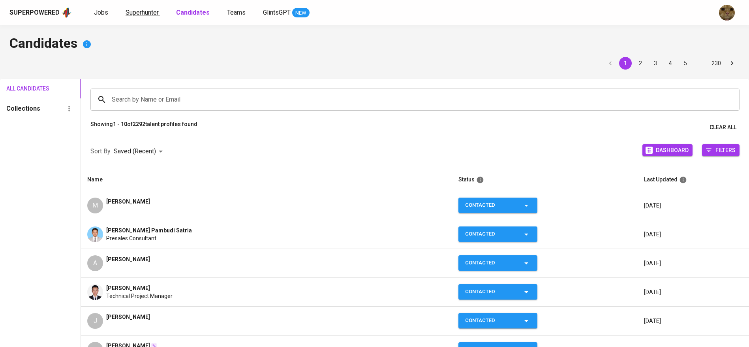
click at [138, 8] on link "Superhunter" at bounding box center [143, 13] width 35 height 10
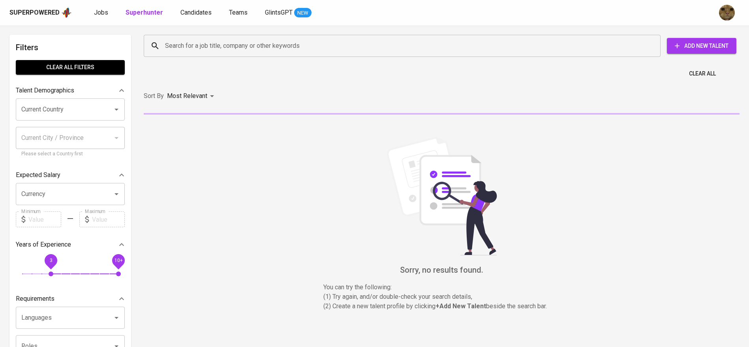
drag, startPoint x: 22, startPoint y: 263, endPoint x: 54, endPoint y: 272, distance: 32.9
click at [53, 272] on span "3" at bounding box center [51, 273] width 5 height 5
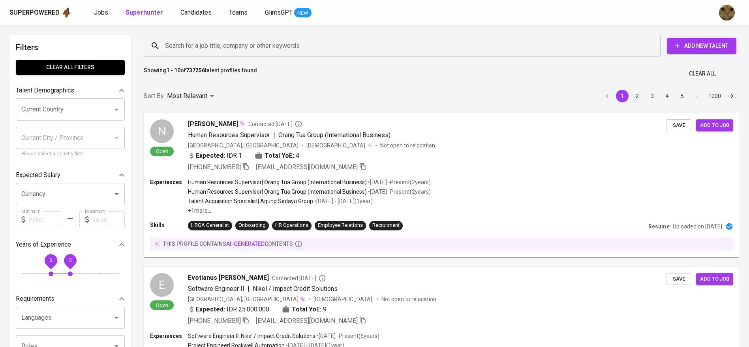
drag, startPoint x: 86, startPoint y: 263, endPoint x: 68, endPoint y: 262, distance: 18.2
click at [68, 262] on span "5" at bounding box center [70, 261] width 18 height 18
click at [42, 261] on span "3" at bounding box center [51, 261] width 18 height 18
click at [36, 263] on div "3 5" at bounding box center [70, 266] width 109 height 29
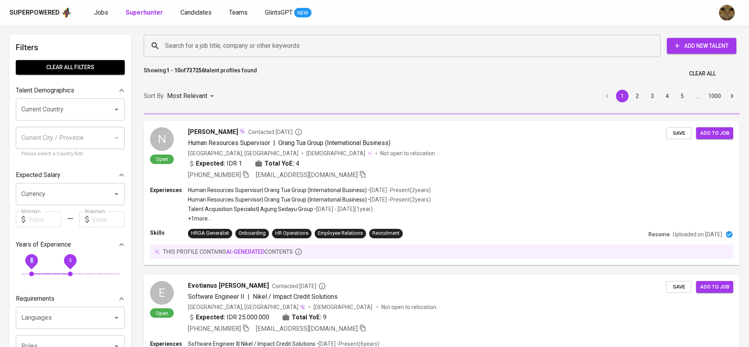
click at [189, 52] on input "Search for a job title, company or other keywords" at bounding box center [404, 45] width 482 height 15
click at [184, 45] on input "Search for a job title, company or other keywords" at bounding box center [404, 45] width 482 height 15
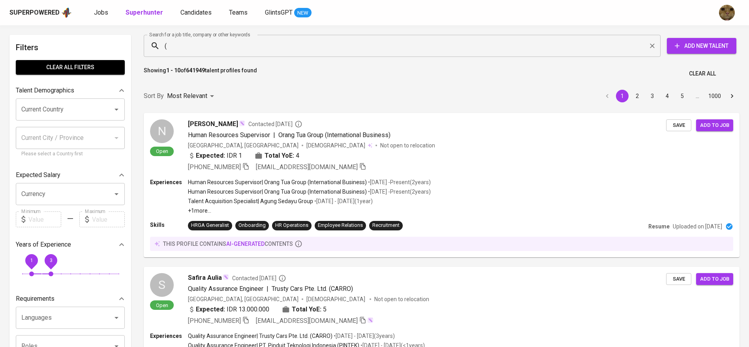
drag, startPoint x: 70, startPoint y: 261, endPoint x: 55, endPoint y: 261, distance: 15.0
click at [55, 261] on span "3" at bounding box center [51, 261] width 18 height 18
click at [223, 45] on input "(" at bounding box center [404, 45] width 482 height 15
click at [209, 49] on input "(" at bounding box center [404, 45] width 482 height 15
click at [202, 48] on input "(" at bounding box center [404, 45] width 482 height 15
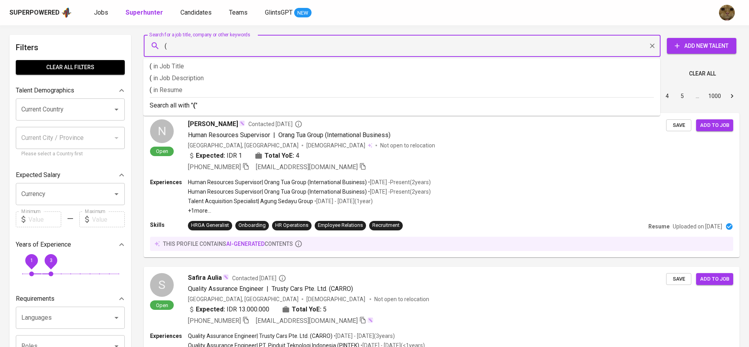
click at [202, 48] on input "(" at bounding box center [404, 45] width 482 height 15
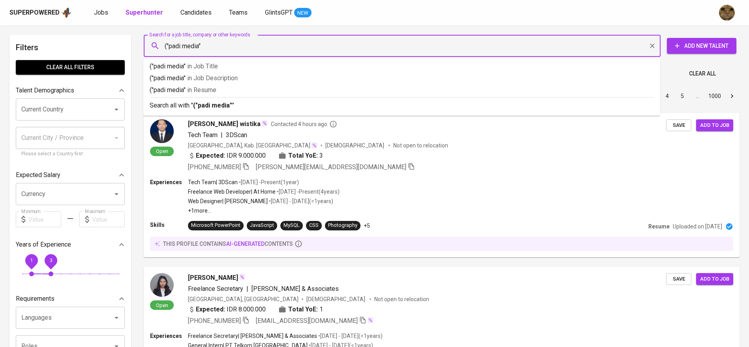
type input "("padi media")"
type input "("paid media")"
click at [190, 98] on div "Search all with " ("paid media") "" at bounding box center [402, 103] width 504 height 13
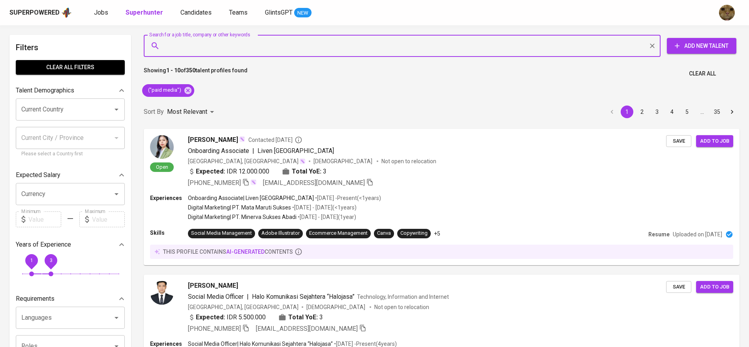
click at [62, 113] on input "Current Country" at bounding box center [59, 109] width 80 height 15
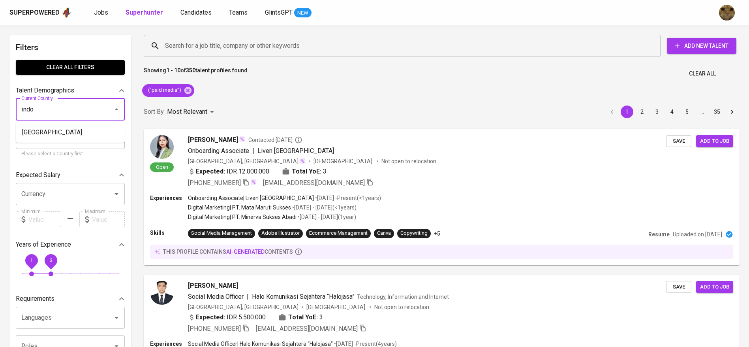
type input "indo"
click at [47, 95] on div "Talent Demographics" at bounding box center [70, 91] width 109 height 16
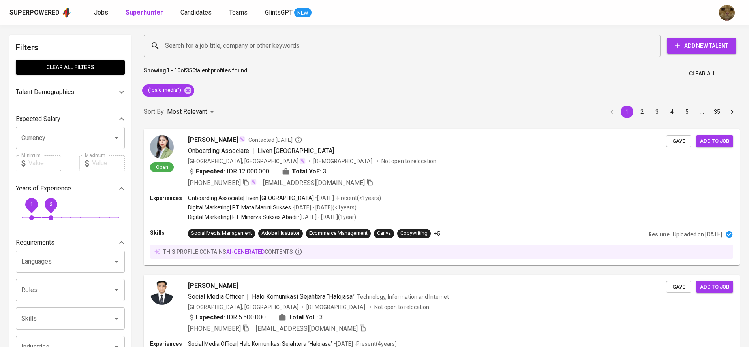
click at [41, 104] on div "Filters Clear All filters Talent Demographics Current Country Current Country C…" at bounding box center [70, 332] width 122 height 595
click at [36, 94] on p "Talent Demographics" at bounding box center [45, 91] width 58 height 9
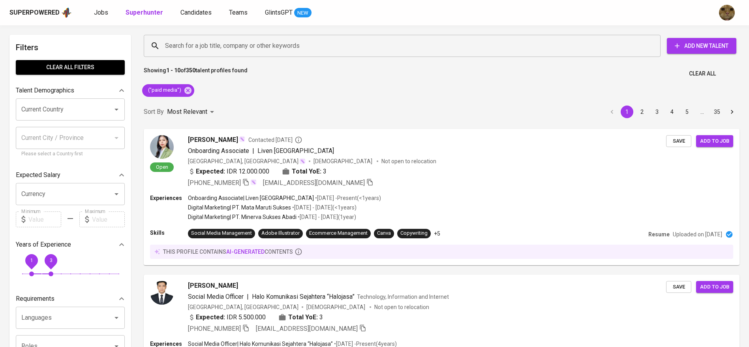
click at [36, 124] on div "Current Country Current Country Current City / Province Current City / Province…" at bounding box center [70, 128] width 109 height 60
click at [30, 117] on div "Current Country" at bounding box center [70, 109] width 109 height 22
click at [44, 134] on li "[GEOGRAPHIC_DATA]" at bounding box center [70, 132] width 109 height 14
click at [77, 134] on input "Current City / Province" at bounding box center [64, 137] width 90 height 15
type input "[GEOGRAPHIC_DATA]"
